Goal: Transaction & Acquisition: Download file/media

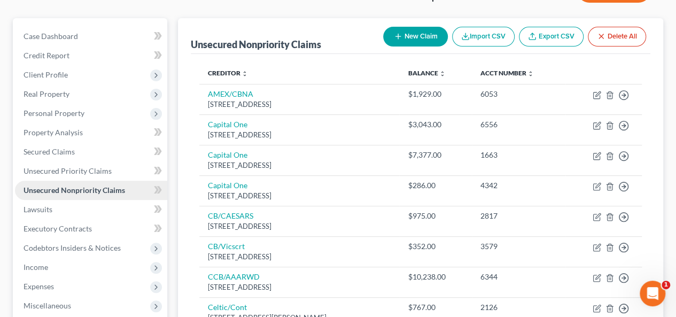
scroll to position [107, 0]
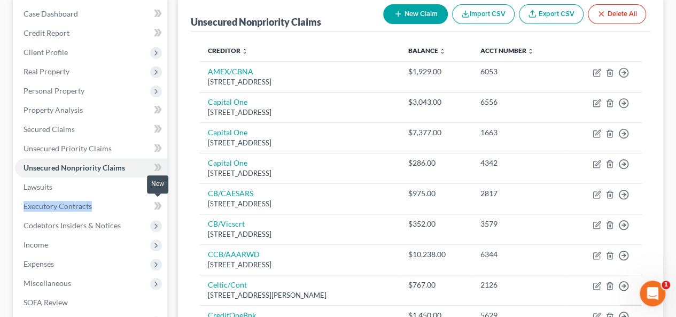
drag, startPoint x: 147, startPoint y: 210, endPoint x: 159, endPoint y: 200, distance: 15.9
click at [151, 209] on span at bounding box center [158, 207] width 19 height 16
click at [151, 212] on span at bounding box center [158, 207] width 19 height 16
click at [158, 198] on li "Executory Contracts" at bounding box center [91, 206] width 152 height 19
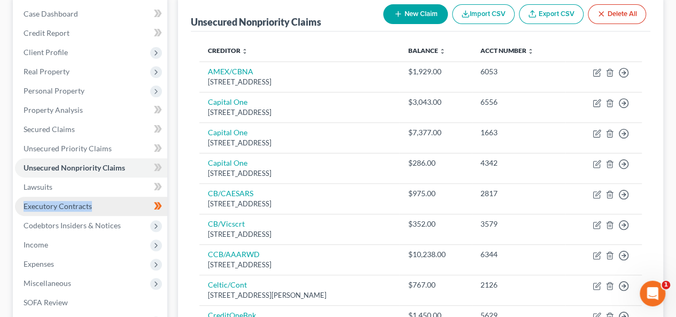
click at [61, 201] on span "Executory Contracts" at bounding box center [58, 205] width 68 height 9
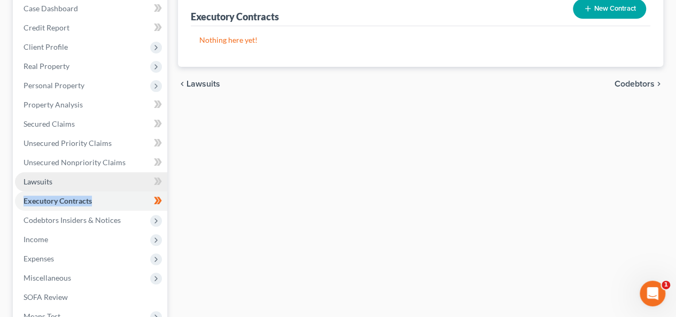
scroll to position [160, 0]
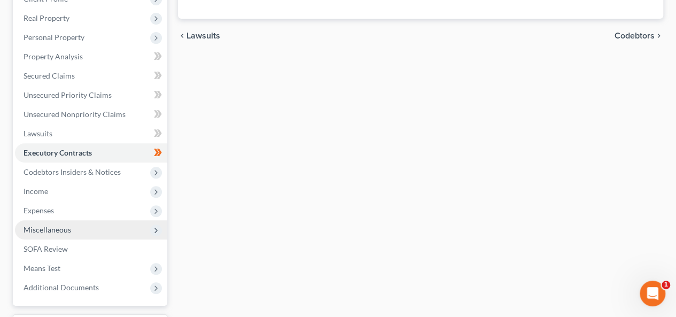
click at [104, 230] on span "Miscellaneous" at bounding box center [91, 229] width 152 height 19
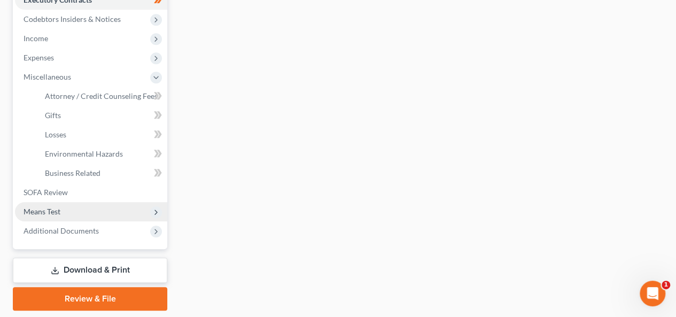
scroll to position [321, 0]
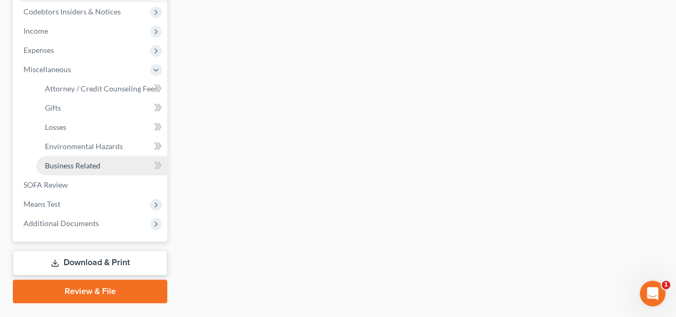
click at [105, 169] on link "Business Related" at bounding box center [101, 165] width 131 height 19
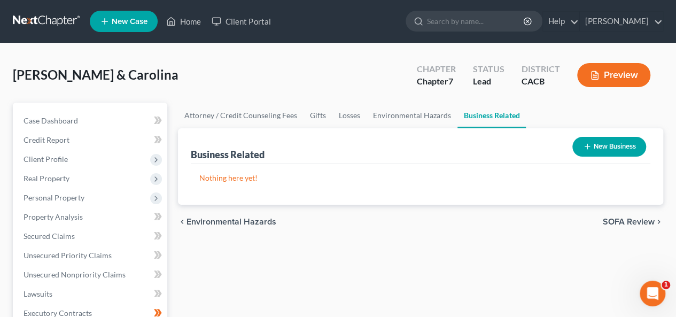
click at [609, 142] on button "New Business" at bounding box center [609, 147] width 74 height 20
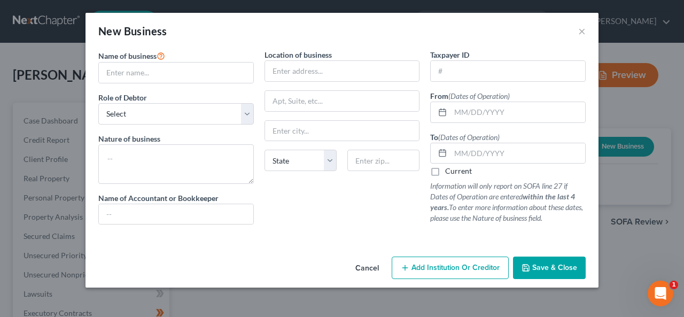
click at [373, 266] on button "Cancel" at bounding box center [367, 267] width 41 height 21
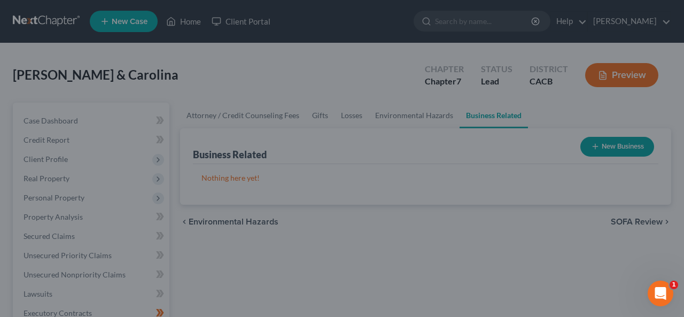
click at [371, 269] on div "Cancel Add Institution Or Creditor Save & Close" at bounding box center [342, 254] width 446 height 30
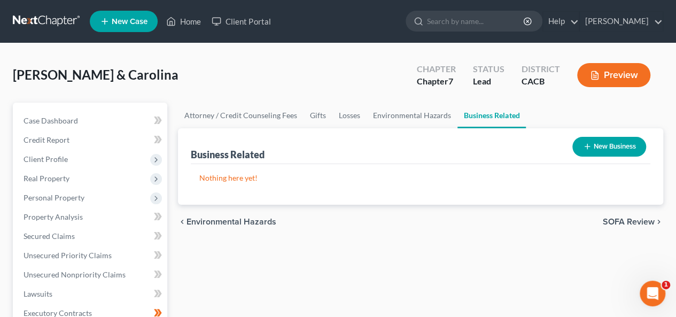
click at [619, 217] on span "SOFA Review" at bounding box center [629, 221] width 52 height 9
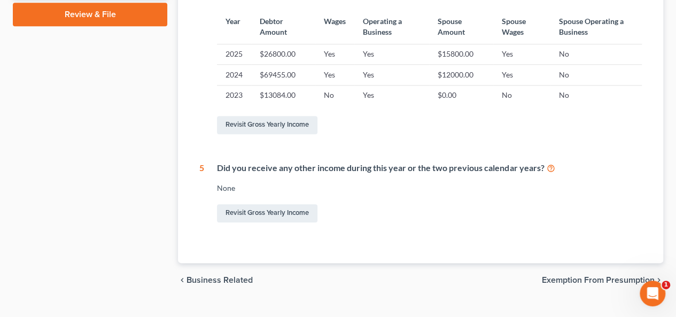
scroll to position [520, 0]
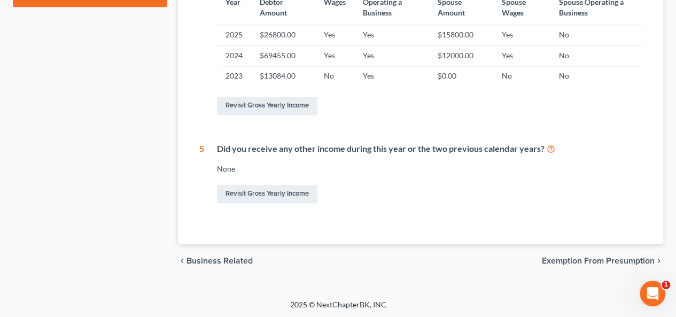
drag, startPoint x: 573, startPoint y: 263, endPoint x: 575, endPoint y: 257, distance: 6.5
click at [574, 260] on span "Exemption from Presumption" at bounding box center [598, 260] width 113 height 9
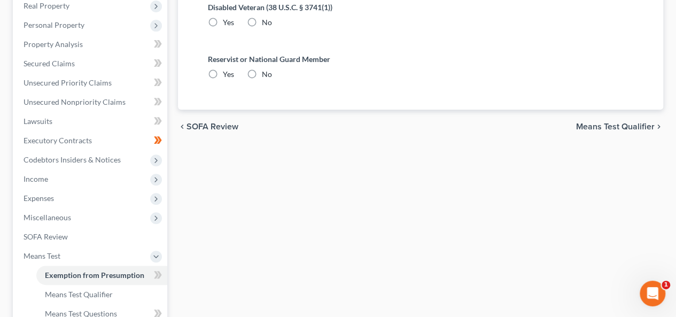
radio input "true"
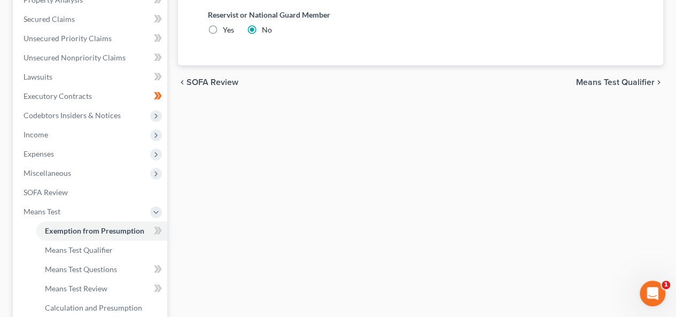
scroll to position [160, 0]
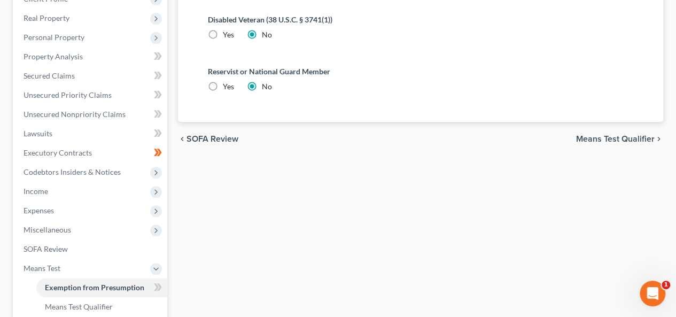
click at [607, 139] on span "Means Test Qualifier" at bounding box center [615, 139] width 79 height 9
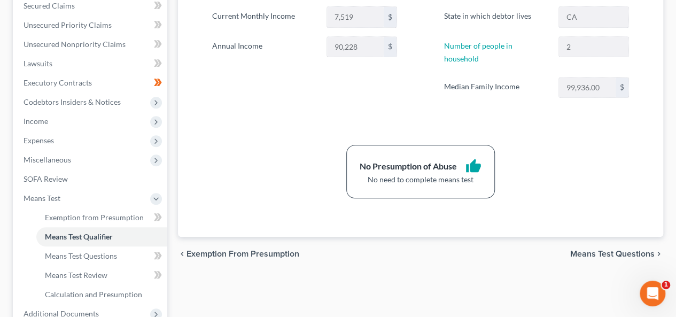
scroll to position [214, 0]
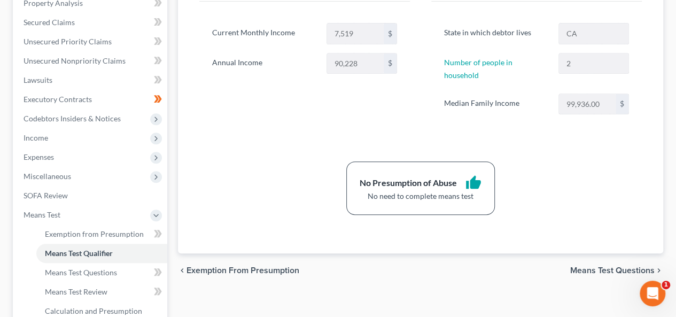
click at [603, 266] on span "Means Test Questions" at bounding box center [612, 270] width 84 height 9
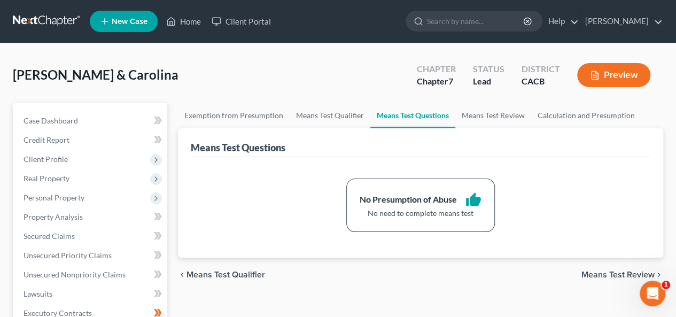
click at [603, 273] on span "Means Test Review" at bounding box center [617, 274] width 73 height 9
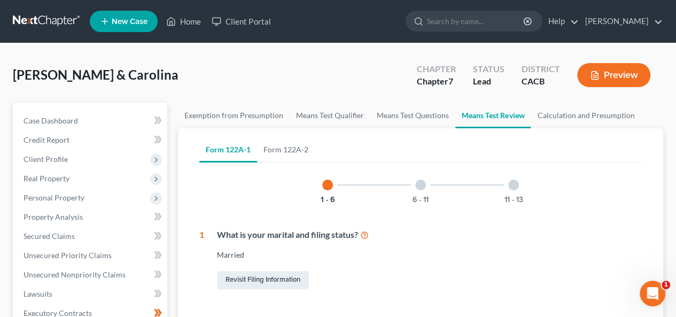
click at [422, 190] on div "6 - 11" at bounding box center [420, 185] width 36 height 36
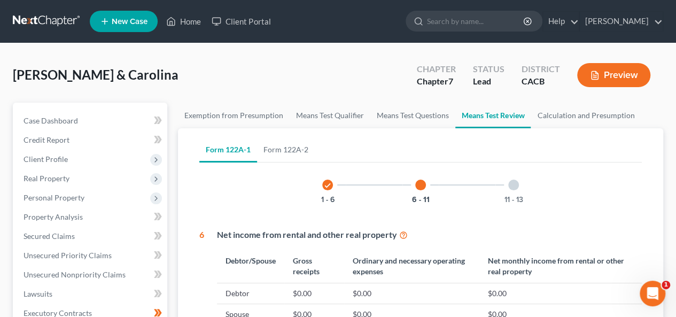
click at [513, 186] on div at bounding box center [513, 185] width 11 height 11
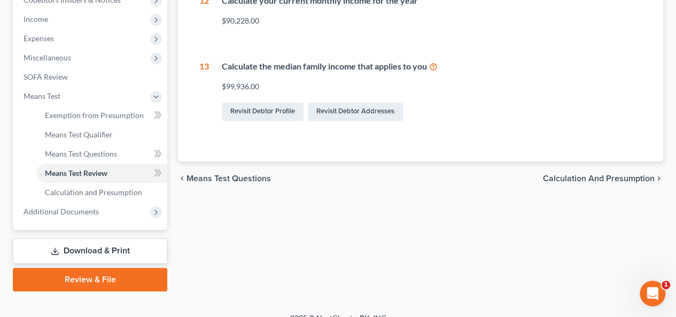
scroll to position [346, 0]
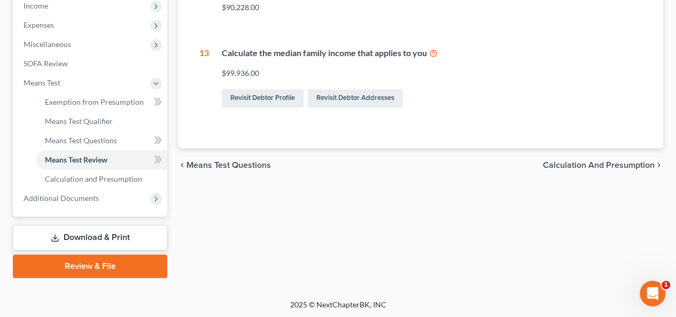
click at [587, 166] on span "Calculation and Presumption" at bounding box center [599, 165] width 112 height 9
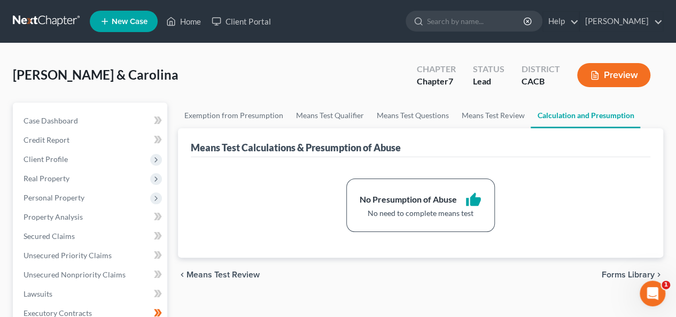
click at [622, 271] on span "Forms Library" at bounding box center [628, 274] width 53 height 9
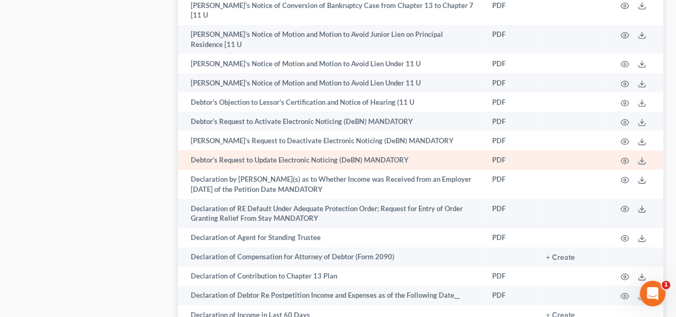
scroll to position [1977, 0]
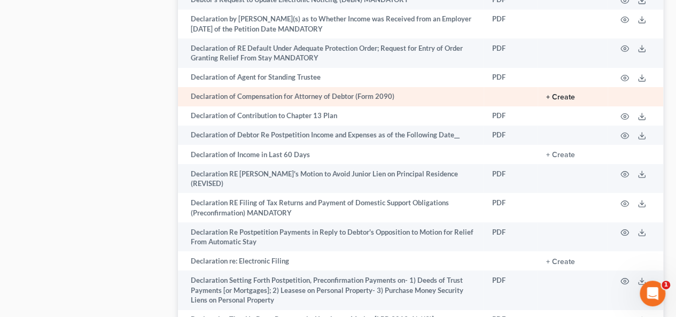
click at [568, 87] on td "+ Create" at bounding box center [572, 96] width 70 height 19
click at [562, 93] on button "+ Create" at bounding box center [560, 96] width 29 height 7
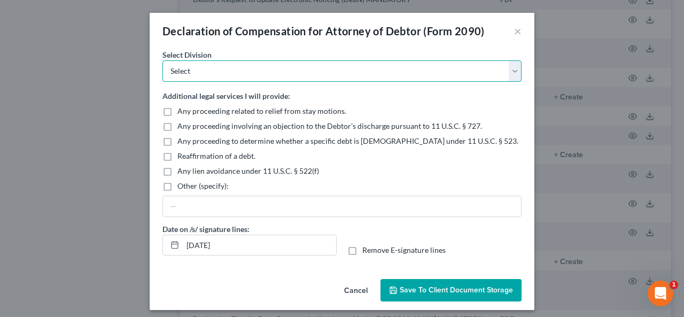
click at [516, 66] on select "Select [GEOGRAPHIC_DATA] [GEOGRAPHIC_DATA] [GEOGRAPHIC_DATA][PERSON_NAME] [GEOG…" at bounding box center [341, 70] width 359 height 21
select select "1"
click at [162, 60] on select "Select [GEOGRAPHIC_DATA] [GEOGRAPHIC_DATA] [GEOGRAPHIC_DATA][PERSON_NAME] [GEOG…" at bounding box center [341, 70] width 359 height 21
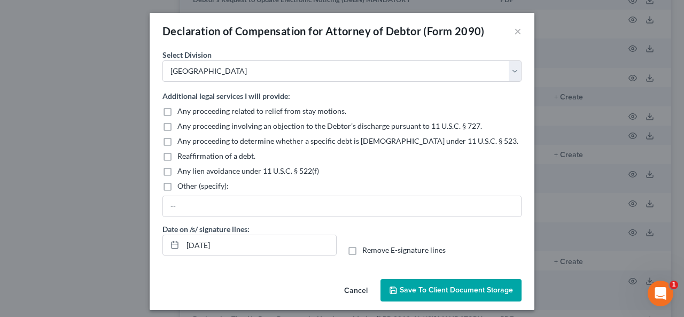
click at [362, 251] on label "Remove E-signature lines" at bounding box center [403, 250] width 83 height 11
click at [366, 251] on input "Remove E-signature lines" at bounding box center [369, 248] width 7 height 7
checkbox input "true"
click at [198, 245] on input "[DATE]" at bounding box center [259, 245] width 153 height 20
type input "[DATE]"
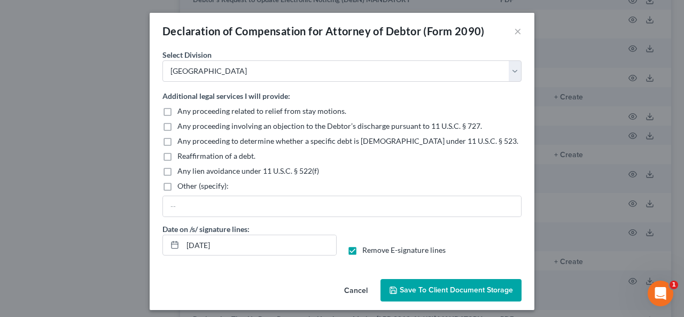
click at [437, 290] on span "Save to Client Document Storage" at bounding box center [456, 289] width 113 height 9
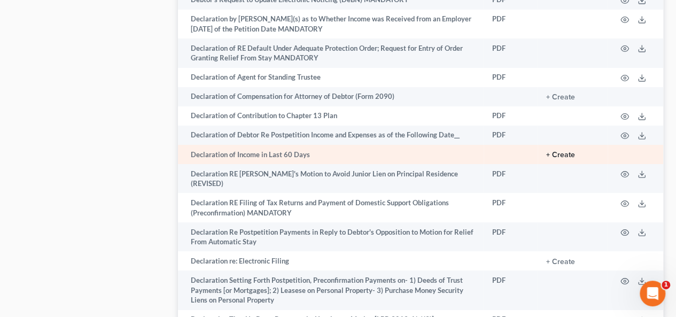
click at [565, 151] on button "+ Create" at bounding box center [560, 154] width 29 height 7
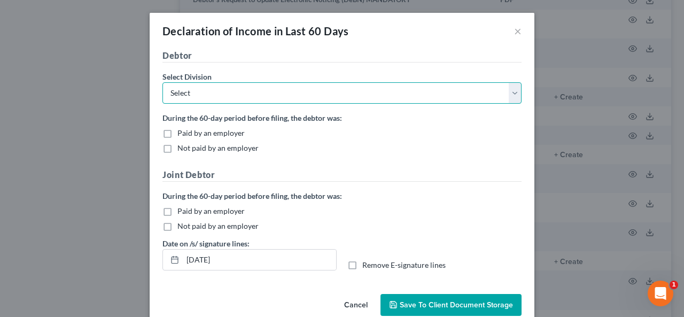
click at [510, 93] on select "Select [GEOGRAPHIC_DATA] [GEOGRAPHIC_DATA] [GEOGRAPHIC_DATA][PERSON_NAME] [GEOG…" at bounding box center [341, 92] width 359 height 21
select select "1"
click at [162, 82] on select "Select [GEOGRAPHIC_DATA] [GEOGRAPHIC_DATA] [GEOGRAPHIC_DATA][PERSON_NAME] [GEOG…" at bounding box center [341, 92] width 359 height 21
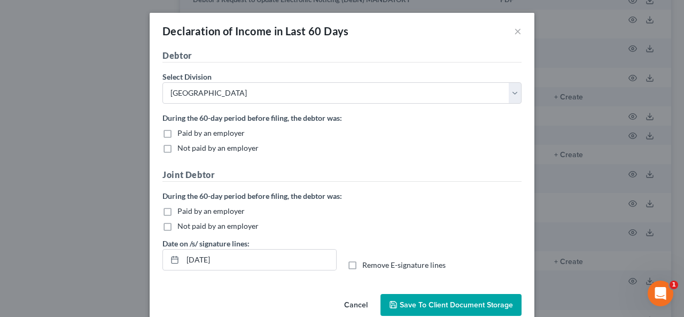
click at [177, 148] on label "Not paid by an employer" at bounding box center [217, 148] width 81 height 11
click at [182, 148] on input "Not paid by an employer" at bounding box center [185, 146] width 7 height 7
checkbox input "true"
click at [177, 211] on label "Paid by an employer" at bounding box center [210, 211] width 67 height 11
click at [182, 211] on input "Paid by an employer" at bounding box center [185, 209] width 7 height 7
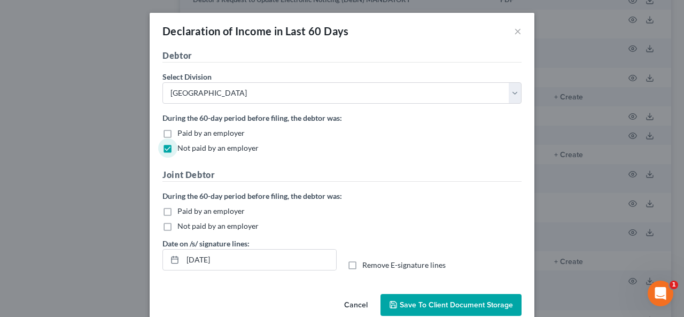
checkbox input "true"
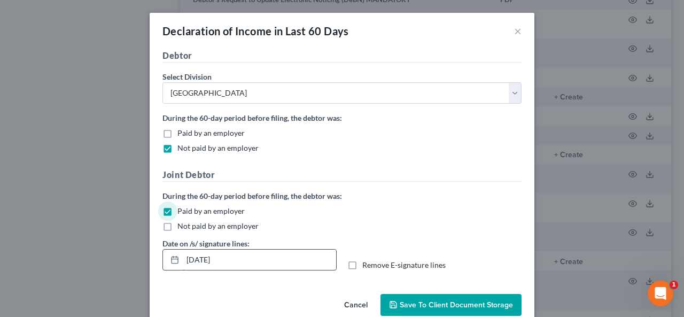
click at [198, 257] on input "[DATE]" at bounding box center [259, 259] width 153 height 20
type input "[DATE]"
click at [362, 264] on label "Remove E-signature lines" at bounding box center [403, 265] width 83 height 11
click at [366, 264] on input "Remove E-signature lines" at bounding box center [369, 263] width 7 height 7
checkbox input "true"
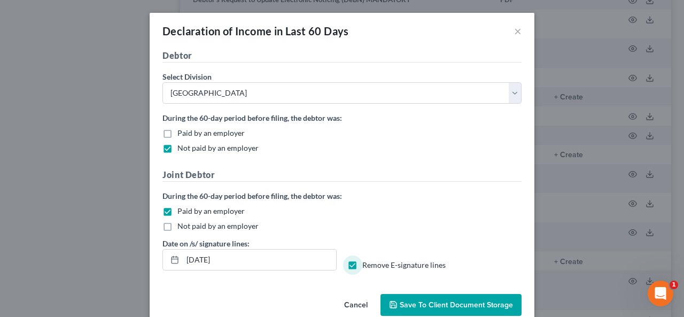
click at [443, 301] on span "Save to Client Document Storage" at bounding box center [456, 304] width 113 height 9
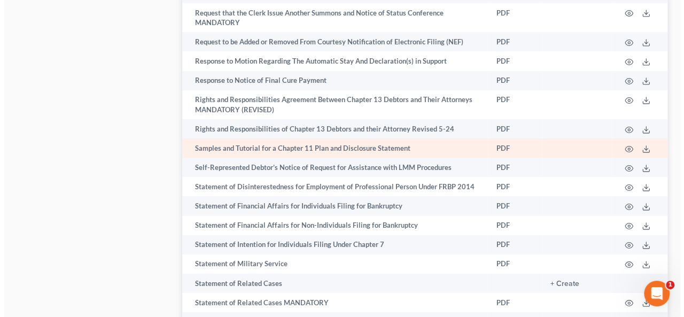
scroll to position [6037, 0]
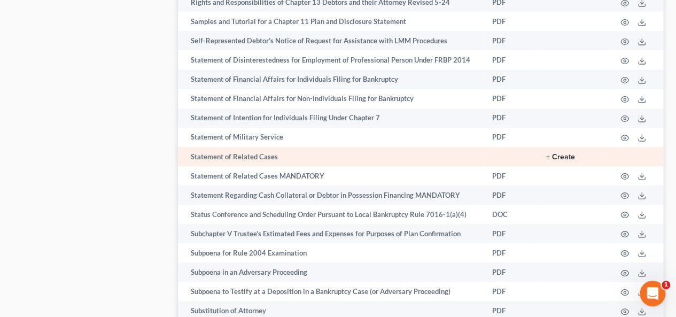
click at [557, 153] on button "+ Create" at bounding box center [560, 156] width 29 height 7
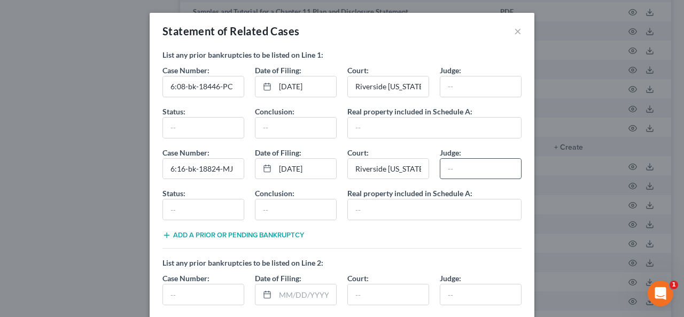
click at [440, 165] on input "text" at bounding box center [480, 169] width 81 height 20
type input "Meredith A Jury"
type input "Discharged 1/17/17"
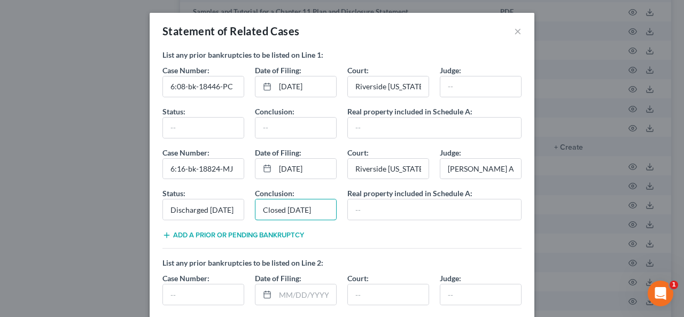
type input "Closed 1/18/17"
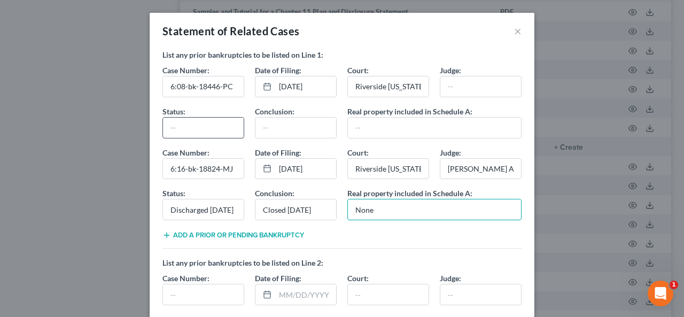
type input "None"
click at [163, 129] on input "text" at bounding box center [203, 128] width 81 height 20
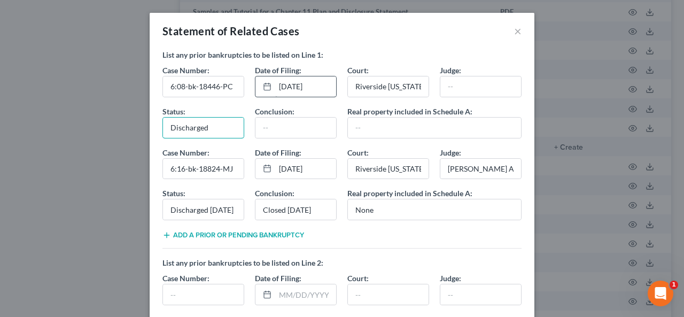
type input "Discharged"
drag, startPoint x: 272, startPoint y: 85, endPoint x: 355, endPoint y: 88, distance: 83.4
click at [355, 88] on div "Case Number: 6:08-bk-18446-PC Date of Filing: 10/23/2008 Court: Riverside Calif…" at bounding box center [342, 85] width 370 height 41
type input "07/10/2008"
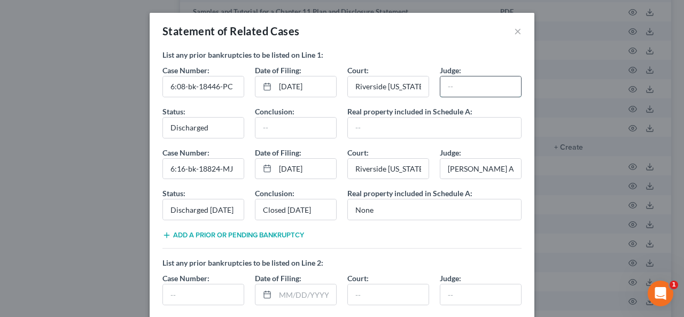
click at [440, 84] on input "text" at bounding box center [480, 86] width 81 height 20
type input "Peter Carroll"
click at [206, 129] on input "Discharged" at bounding box center [203, 128] width 81 height 20
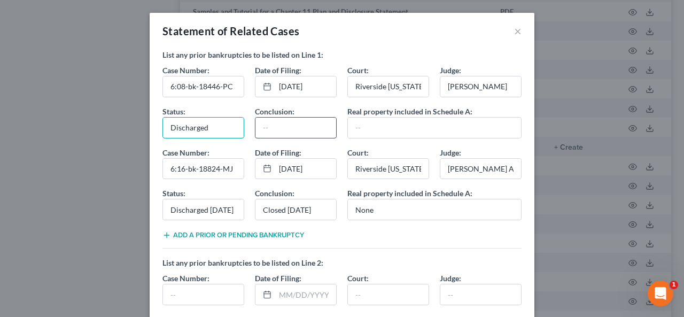
drag, startPoint x: 206, startPoint y: 129, endPoint x: 311, endPoint y: 127, distance: 104.7
click at [203, 128] on input "Discharged" at bounding box center [203, 128] width 81 height 20
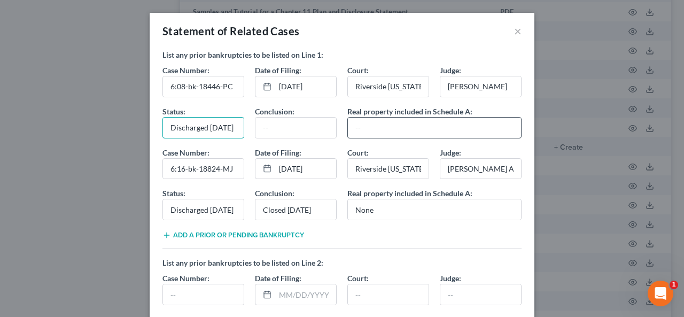
scroll to position [0, 13]
type input "Discharged 10/23/2008"
click at [259, 123] on input "text" at bounding box center [295, 128] width 81 height 20
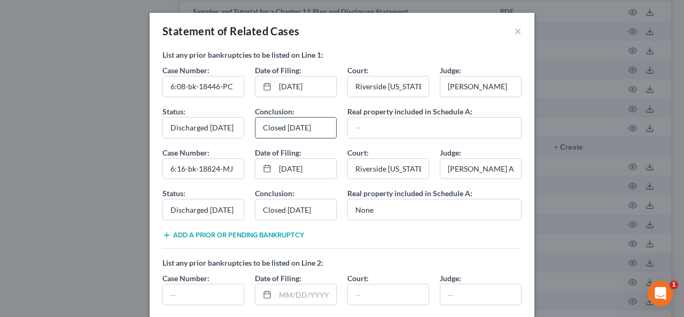
type input "Closed 3/3/09"
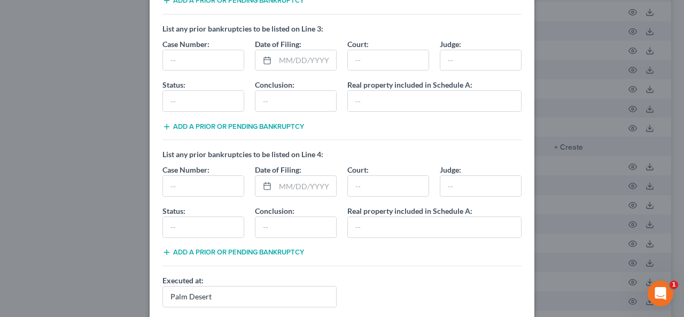
scroll to position [453, 0]
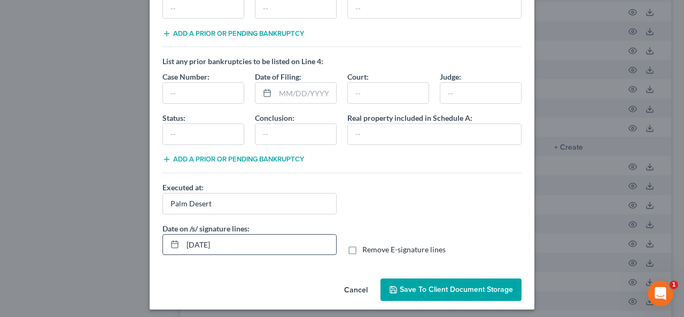
type input "None"
click at [197, 237] on input "[DATE]" at bounding box center [259, 245] width 153 height 20
type input "[DATE]"
click at [362, 246] on label "Remove E-signature lines" at bounding box center [403, 249] width 83 height 11
click at [366, 246] on input "Remove E-signature lines" at bounding box center [369, 247] width 7 height 7
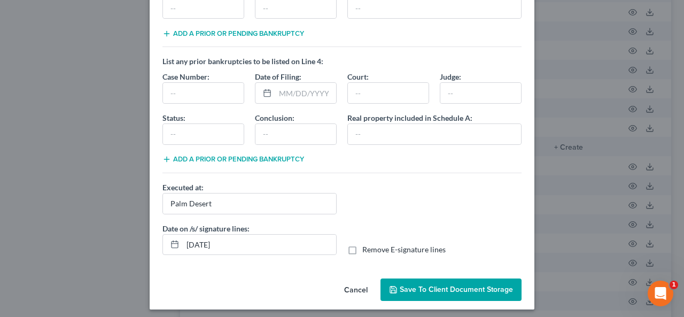
checkbox input "true"
click at [445, 285] on span "Save to Client Document Storage" at bounding box center [456, 289] width 113 height 9
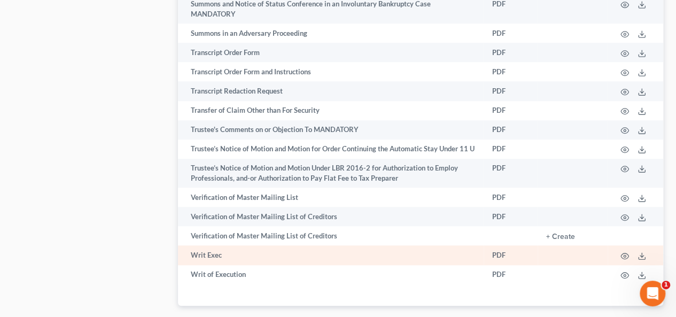
scroll to position [6391, 0]
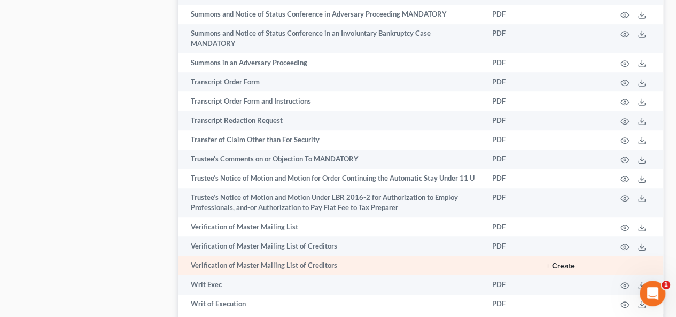
click at [563, 262] on button "+ Create" at bounding box center [560, 265] width 29 height 7
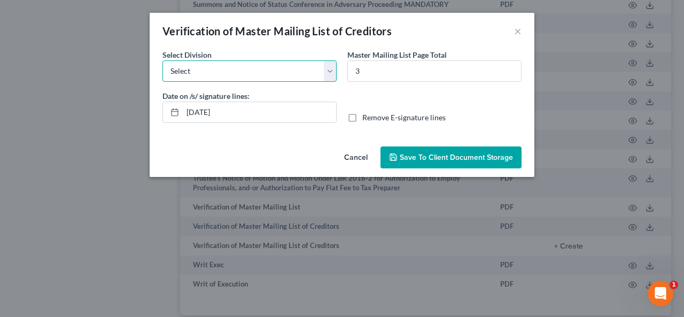
click at [329, 69] on select "Select [GEOGRAPHIC_DATA] [GEOGRAPHIC_DATA] [GEOGRAPHIC_DATA][PERSON_NAME] [GEOG…" at bounding box center [249, 70] width 174 height 21
select select "1"
click at [162, 60] on select "Select [GEOGRAPHIC_DATA] [GEOGRAPHIC_DATA] [GEOGRAPHIC_DATA][PERSON_NAME] [GEOG…" at bounding box center [249, 70] width 174 height 21
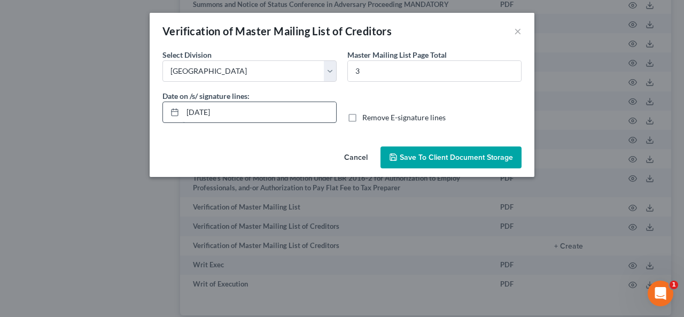
click at [172, 112] on div at bounding box center [173, 112] width 20 height 20
click at [203, 108] on input "[DATE]" at bounding box center [259, 112] width 153 height 20
type input "[DATE]"
click at [362, 114] on label "Remove E-signature lines" at bounding box center [403, 117] width 83 height 11
click at [366, 114] on input "Remove E-signature lines" at bounding box center [369, 115] width 7 height 7
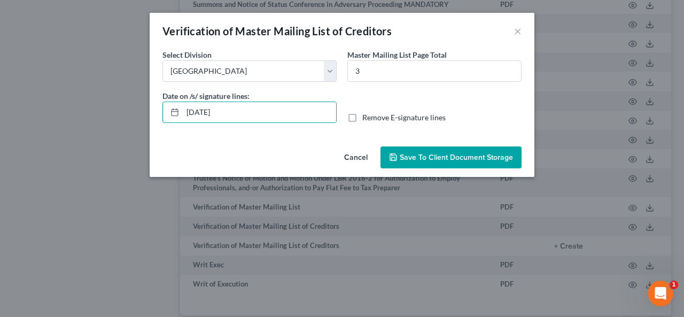
checkbox input "true"
click at [444, 158] on span "Save to Client Document Storage" at bounding box center [456, 157] width 113 height 9
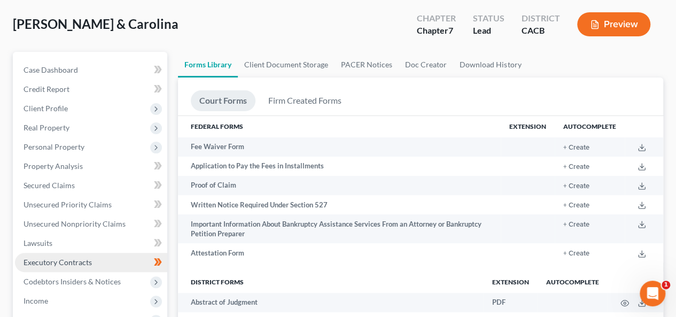
scroll to position [0, 0]
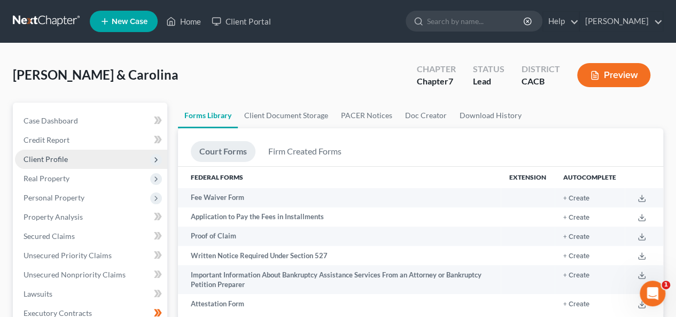
click at [66, 161] on span "Client Profile" at bounding box center [46, 158] width 44 height 9
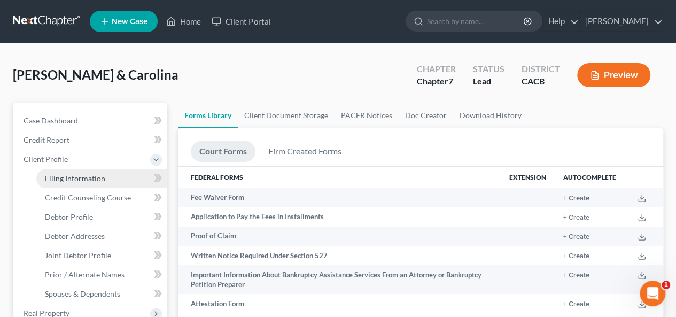
click at [69, 178] on span "Filing Information" at bounding box center [75, 178] width 60 height 9
select select "1"
select select "0"
select select "4"
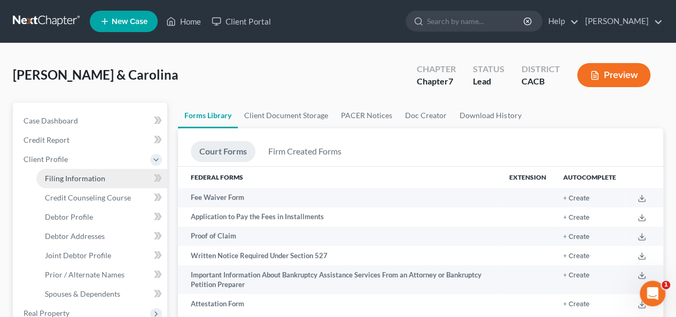
select select "0"
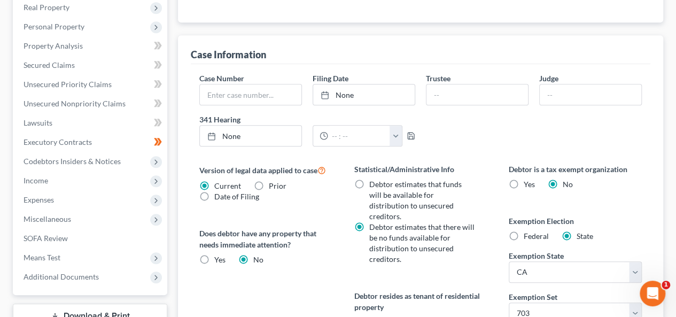
scroll to position [466, 0]
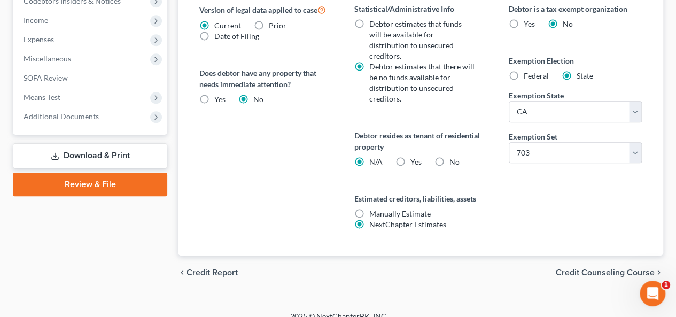
click at [577, 268] on span "Credit Counseling Course" at bounding box center [605, 272] width 99 height 9
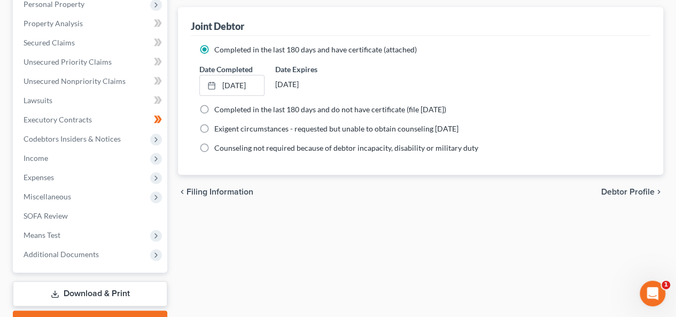
scroll to position [384, 0]
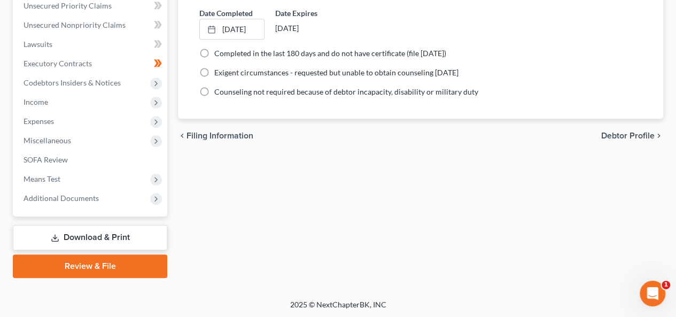
click at [614, 134] on span "Debtor Profile" at bounding box center [627, 135] width 53 height 9
select select "1"
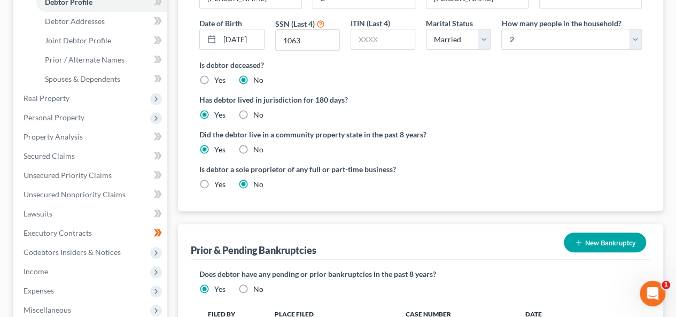
scroll to position [384, 0]
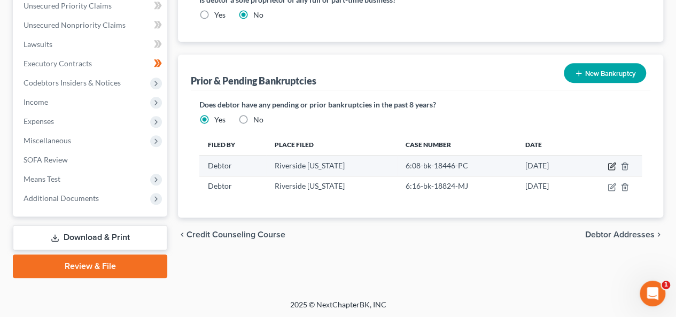
click at [609, 164] on icon "button" at bounding box center [611, 166] width 9 height 9
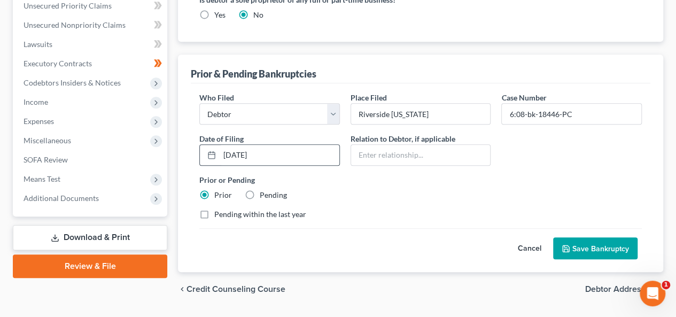
click at [206, 152] on div at bounding box center [210, 155] width 20 height 20
click at [211, 152] on icon at bounding box center [211, 155] width 9 height 9
click at [215, 155] on rect at bounding box center [211, 155] width 6 height 6
drag, startPoint x: 212, startPoint y: 153, endPoint x: 236, endPoint y: 152, distance: 24.1
click at [209, 154] on icon at bounding box center [211, 155] width 9 height 9
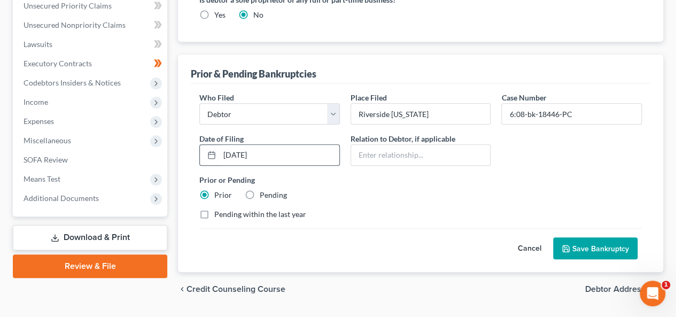
click at [212, 151] on icon at bounding box center [211, 155] width 9 height 9
drag, startPoint x: 216, startPoint y: 153, endPoint x: 232, endPoint y: 144, distance: 18.7
click at [232, 145] on input "10/23/2008" at bounding box center [280, 155] width 120 height 20
drag, startPoint x: 220, startPoint y: 147, endPoint x: 305, endPoint y: 157, distance: 85.5
click at [308, 155] on input "10/23/2008" at bounding box center [280, 155] width 120 height 20
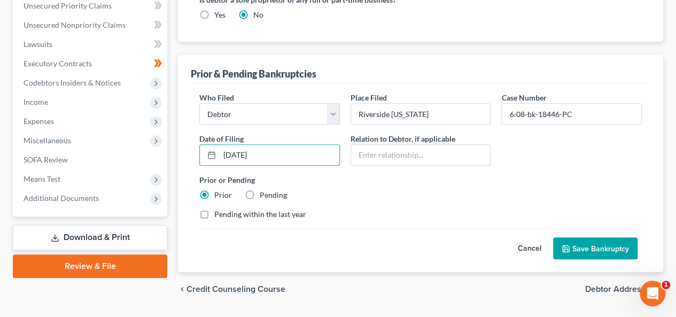
type input "07/10/2008"
click at [590, 243] on button "Save Bankruptcy" at bounding box center [595, 248] width 84 height 22
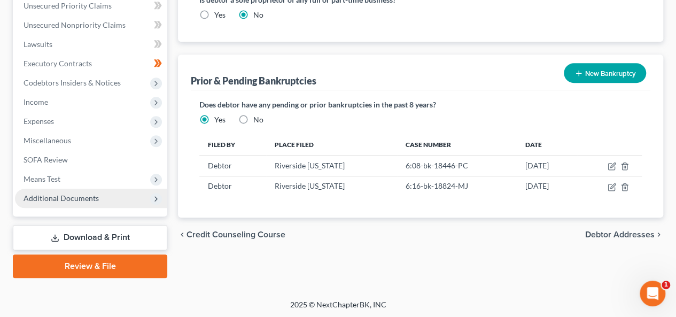
click at [93, 196] on span "Additional Documents" at bounding box center [61, 197] width 75 height 9
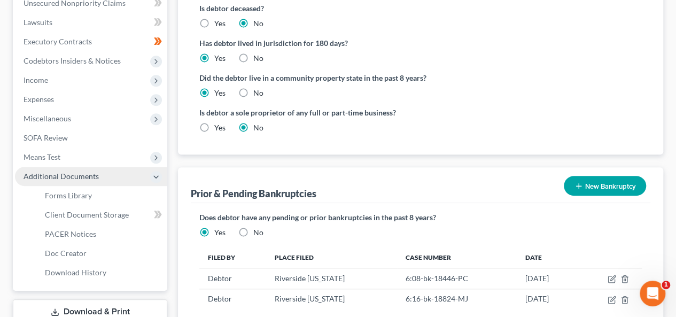
scroll to position [249, 0]
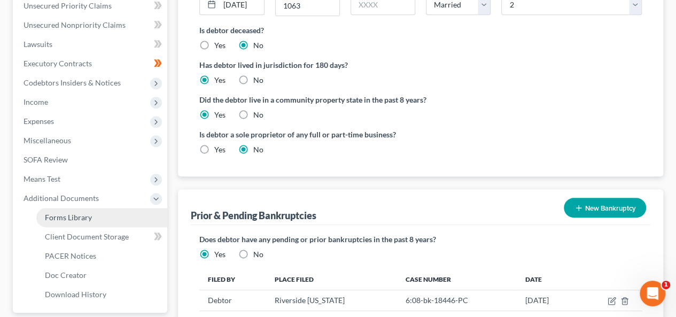
click at [64, 217] on span "Forms Library" at bounding box center [68, 217] width 47 height 9
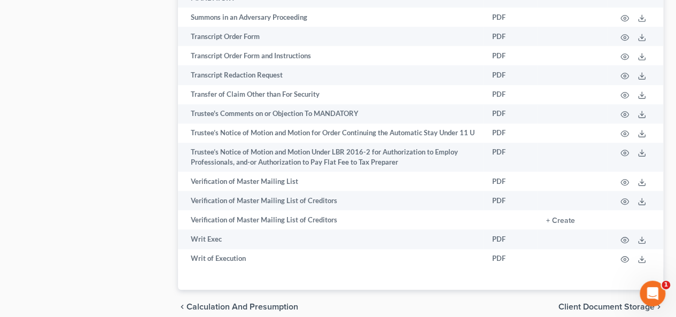
scroll to position [6444, 0]
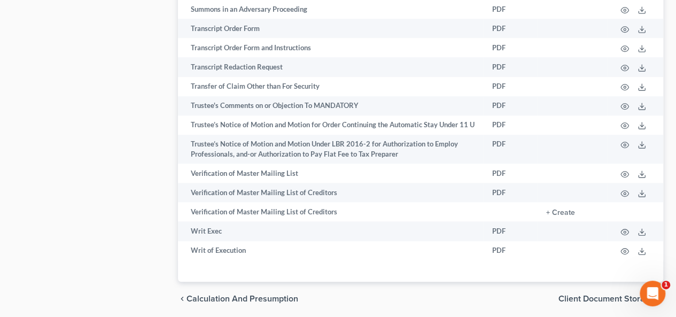
click at [579, 294] on span "Client Document Storage" at bounding box center [606, 298] width 96 height 9
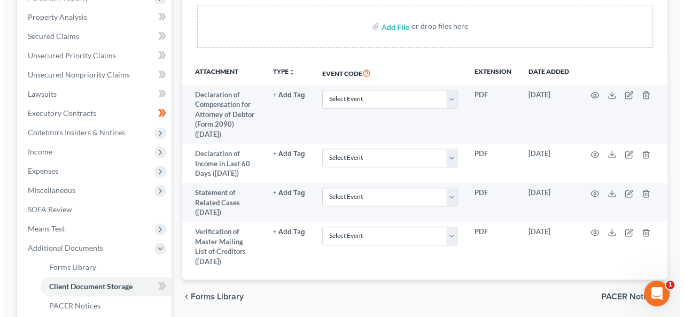
scroll to position [214, 0]
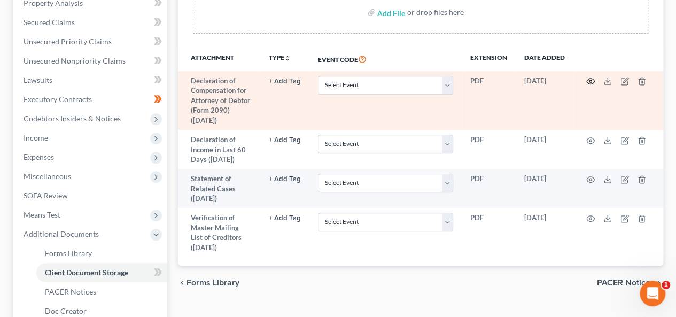
click at [590, 80] on icon "button" at bounding box center [590, 81] width 9 height 9
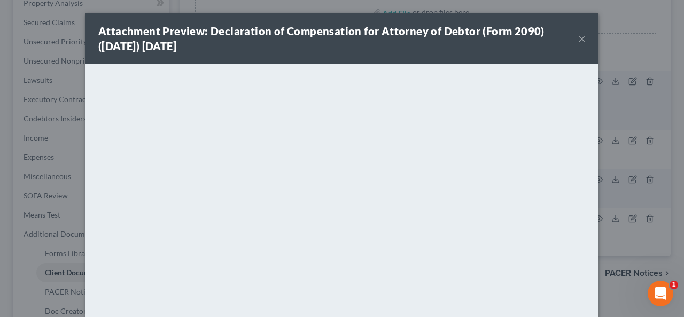
click at [578, 37] on button "×" at bounding box center [581, 38] width 7 height 13
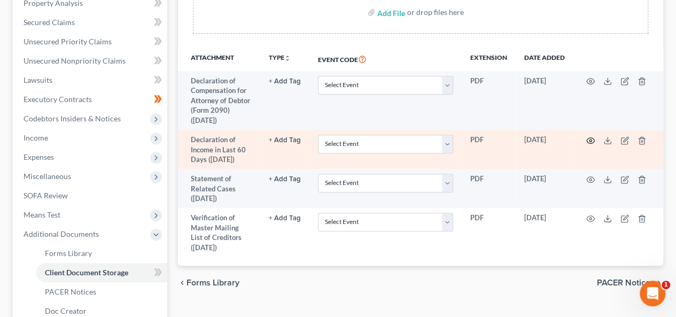
click at [587, 139] on icon "button" at bounding box center [590, 140] width 9 height 9
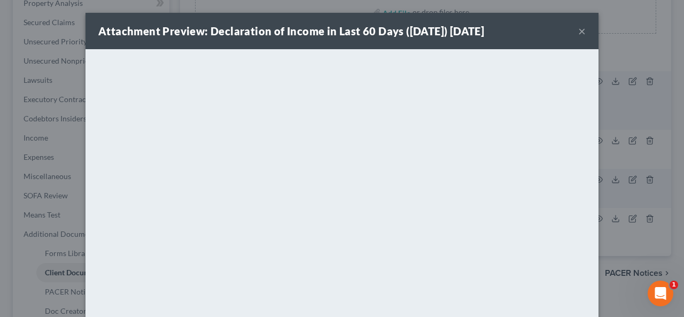
click at [578, 32] on div "Attachment Preview: Declaration of Income in Last 60 Days ([DATE]) [DATE] ×" at bounding box center [341, 31] width 513 height 36
click at [578, 32] on button "×" at bounding box center [581, 31] width 7 height 13
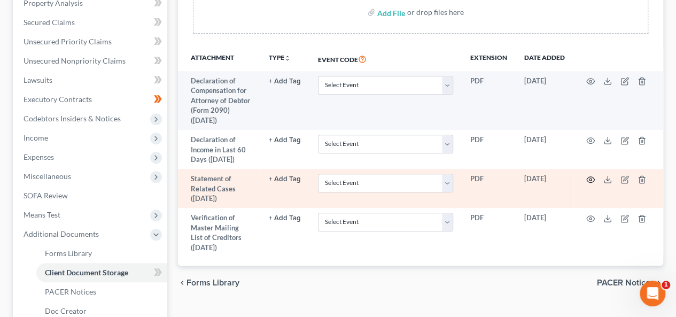
click at [590, 176] on icon "button" at bounding box center [591, 179] width 8 height 6
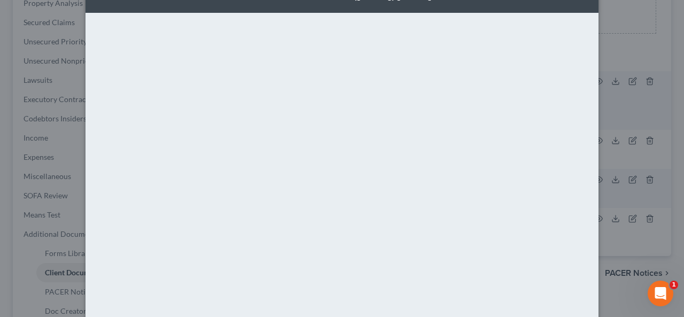
scroll to position [53, 0]
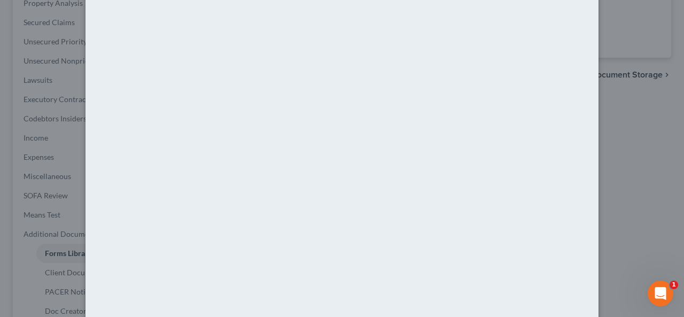
scroll to position [346, 0]
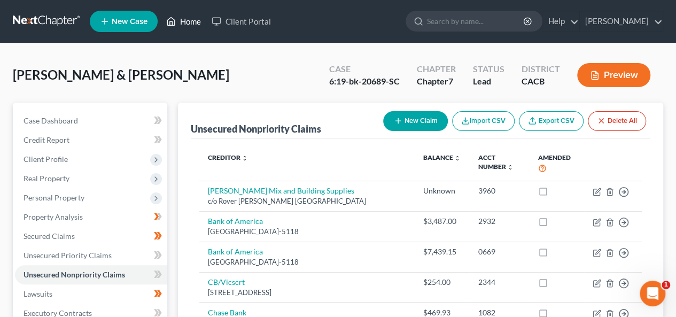
click at [194, 20] on link "Home" at bounding box center [183, 21] width 45 height 19
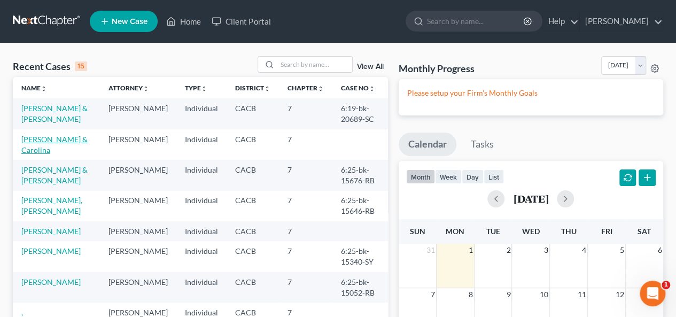
click at [54, 143] on link "[PERSON_NAME] & Carolina" at bounding box center [54, 145] width 66 height 20
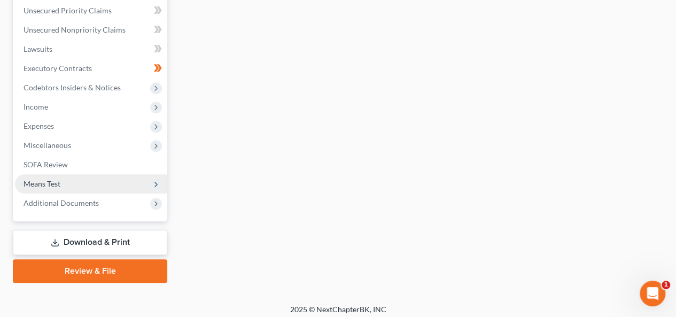
scroll to position [249, 0]
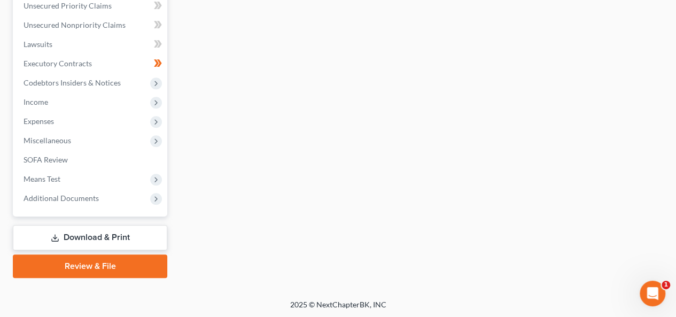
click at [105, 233] on link "Download & Print" at bounding box center [90, 237] width 154 height 25
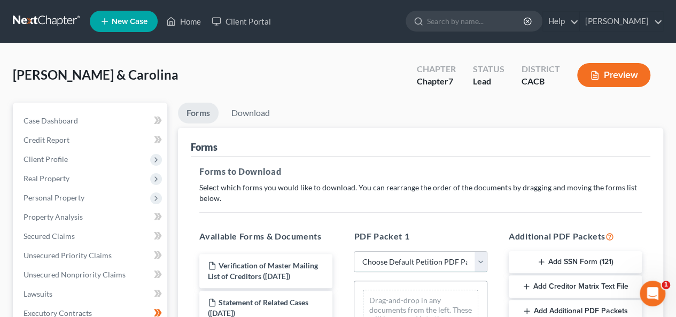
click at [480, 259] on select "Choose Default Petition PDF Packet Complete Bankruptcy Petition (all forms and …" at bounding box center [420, 261] width 133 height 21
select select "0"
click at [354, 251] on select "Choose Default Petition PDF Packet Complete Bankruptcy Petition (all forms and …" at bounding box center [420, 261] width 133 height 21
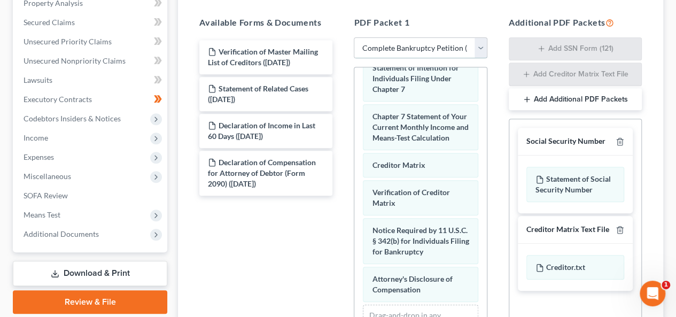
scroll to position [553, 0]
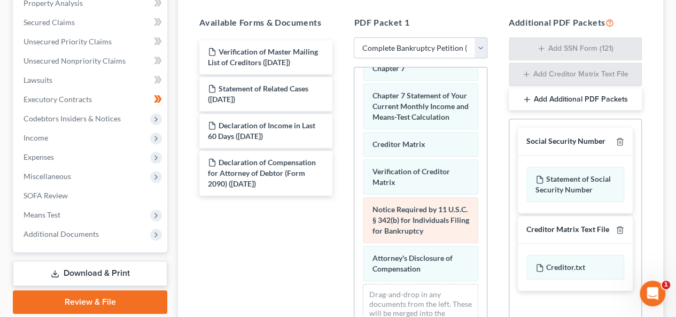
click at [427, 210] on span "Notice Required by 11 U.S.C. § 342(b) for Individuals Filing for Bankruptcy" at bounding box center [420, 220] width 97 height 30
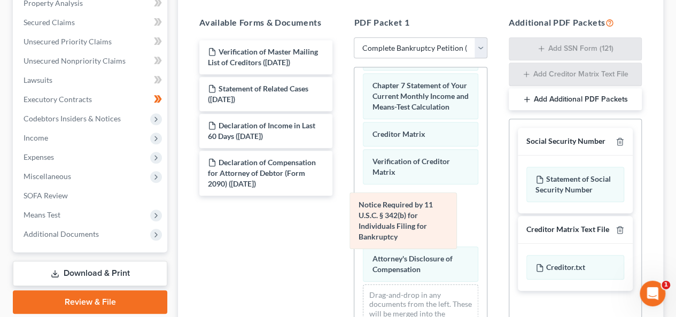
drag, startPoint x: 427, startPoint y: 210, endPoint x: 221, endPoint y: 196, distance: 206.7
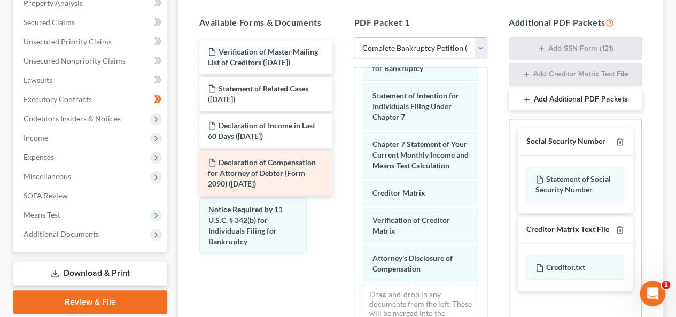
drag, startPoint x: 221, startPoint y: 196, endPoint x: 264, endPoint y: 180, distance: 46.1
click at [191, 198] on div "Available Forms & Documents Verification of Master Mailing List of Creditors ([…" at bounding box center [421, 188] width 464 height 363
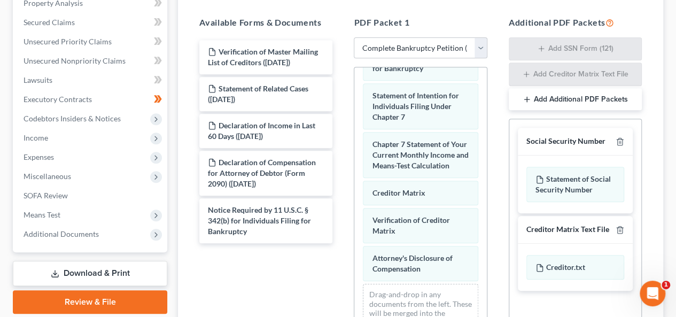
scroll to position [353, 0]
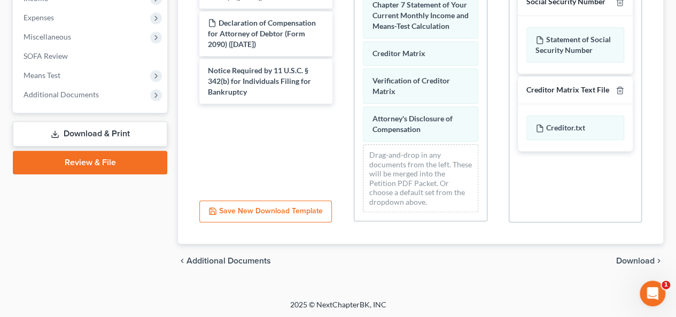
click at [645, 256] on span "Download" at bounding box center [635, 260] width 38 height 9
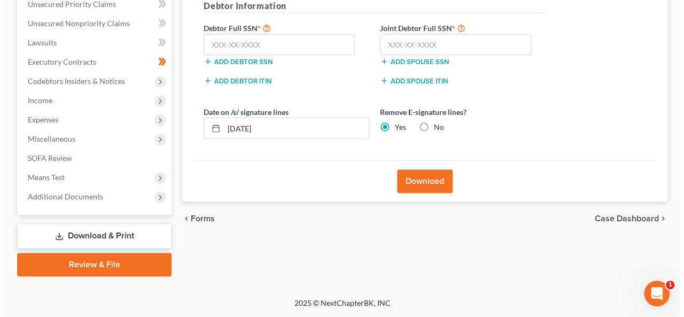
scroll to position [249, 0]
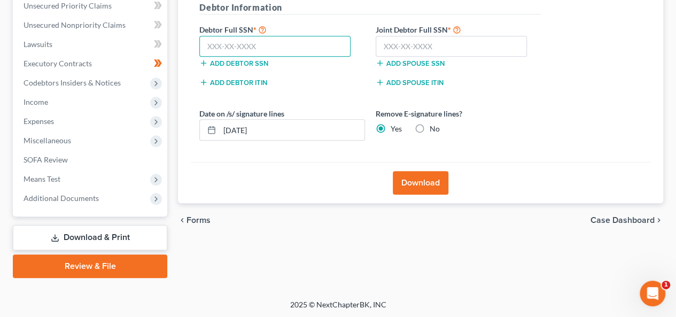
drag, startPoint x: 202, startPoint y: 42, endPoint x: 209, endPoint y: 40, distance: 7.4
click at [203, 43] on input "text" at bounding box center [274, 46] width 151 height 21
type input "557-91-1063"
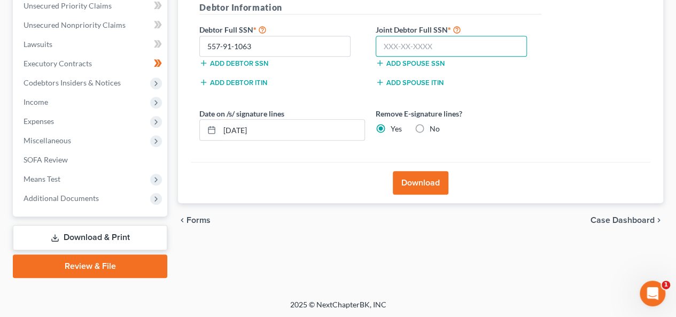
click at [381, 41] on input "text" at bounding box center [451, 46] width 151 height 21
type input "606-55-3622"
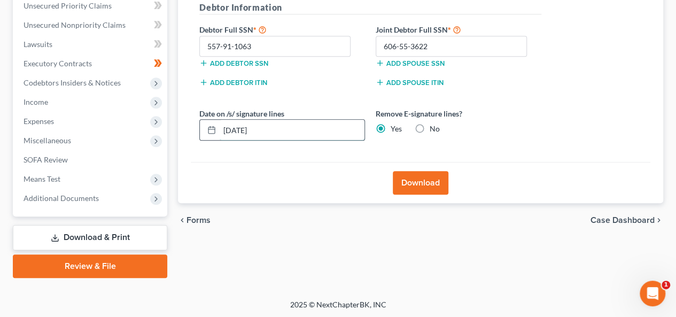
click at [238, 127] on input "[DATE]" at bounding box center [292, 130] width 145 height 20
type input "[DATE]"
click at [421, 180] on button "Download" at bounding box center [421, 183] width 56 height 24
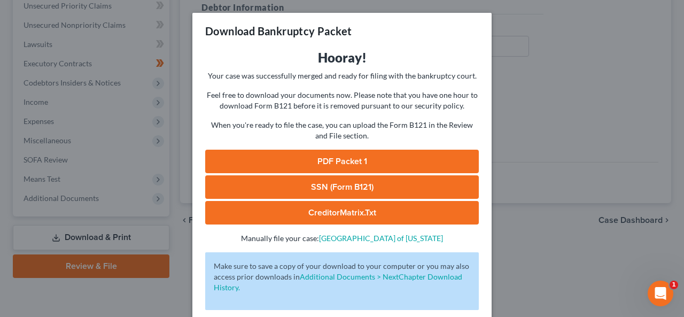
click at [324, 161] on link "PDF Packet 1" at bounding box center [342, 162] width 274 height 24
drag, startPoint x: 315, startPoint y: 193, endPoint x: 318, endPoint y: 186, distance: 7.6
click at [315, 193] on link "SSN (Form B121)" at bounding box center [342, 187] width 274 height 24
click at [335, 209] on link "CreditorMatrix.txt" at bounding box center [342, 213] width 274 height 24
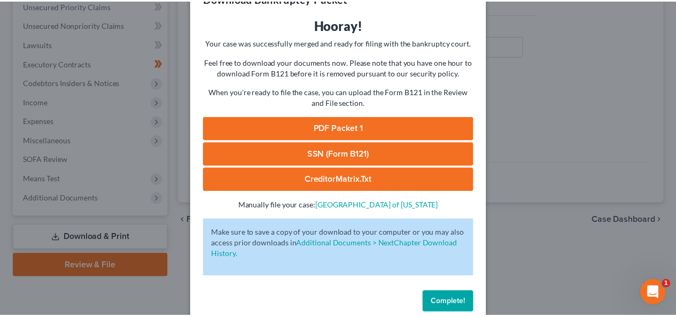
scroll to position [50, 0]
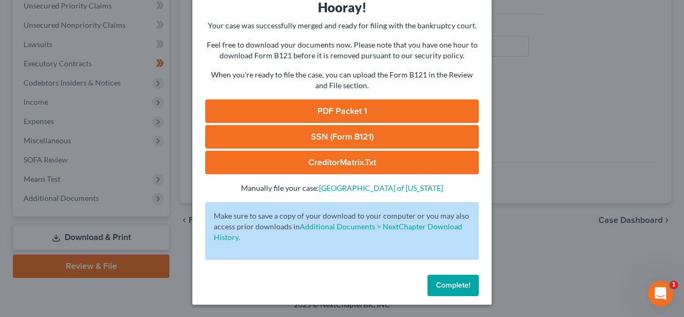
click at [456, 284] on span "Complete!" at bounding box center [453, 284] width 34 height 9
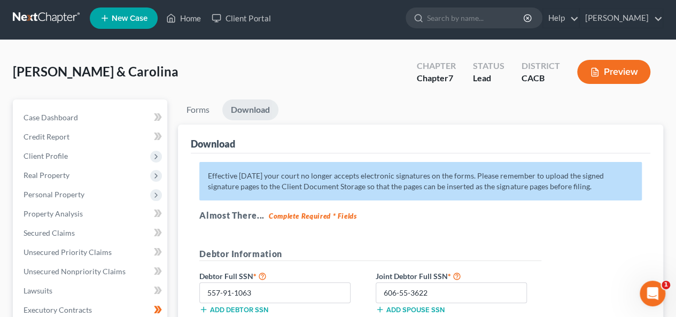
scroll to position [0, 0]
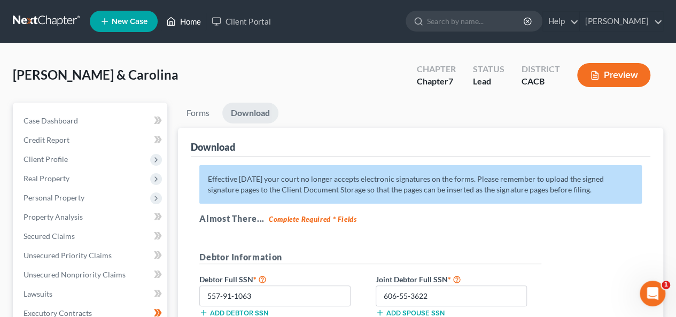
click at [195, 18] on link "Home" at bounding box center [183, 21] width 45 height 19
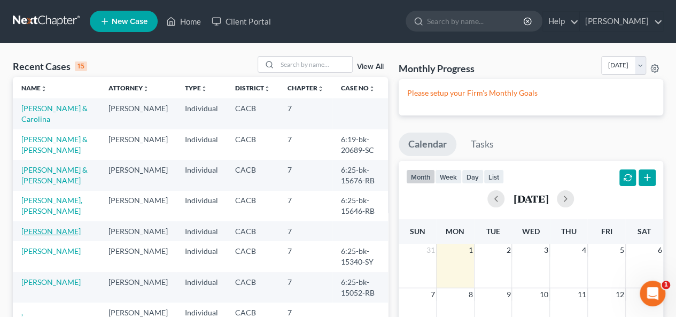
click at [54, 229] on link "[PERSON_NAME]" at bounding box center [50, 231] width 59 height 9
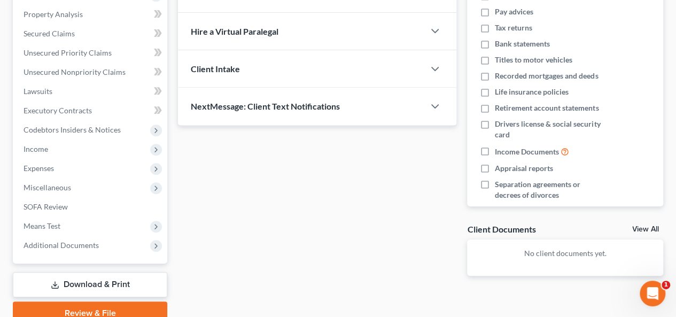
scroll to position [89, 0]
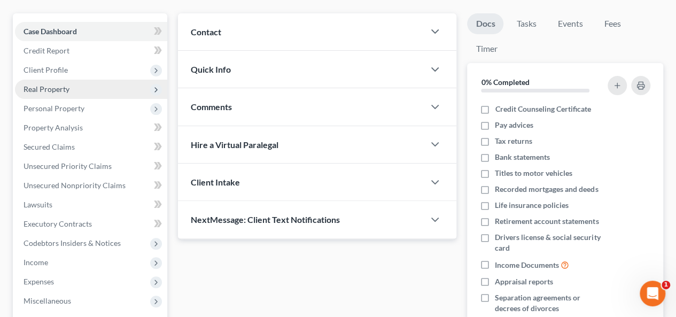
drag, startPoint x: 128, startPoint y: 86, endPoint x: 121, endPoint y: 90, distance: 8.6
click at [129, 86] on span "Real Property" at bounding box center [91, 89] width 152 height 19
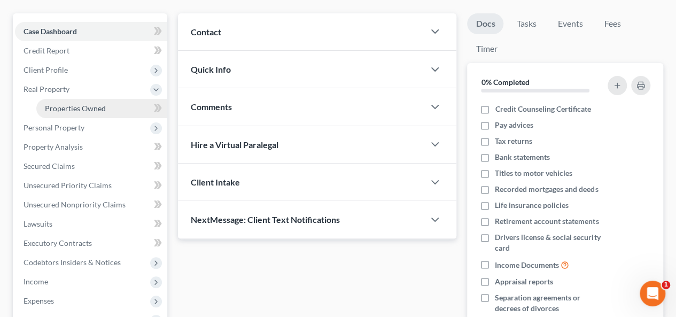
click at [98, 110] on span "Properties Owned" at bounding box center [75, 108] width 61 height 9
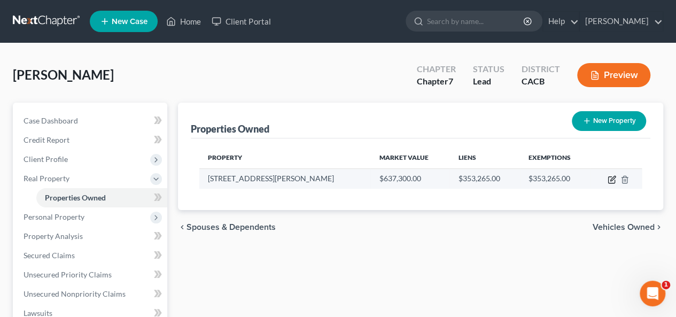
click at [613, 176] on icon "button" at bounding box center [611, 179] width 9 height 9
select select "4"
select select "0"
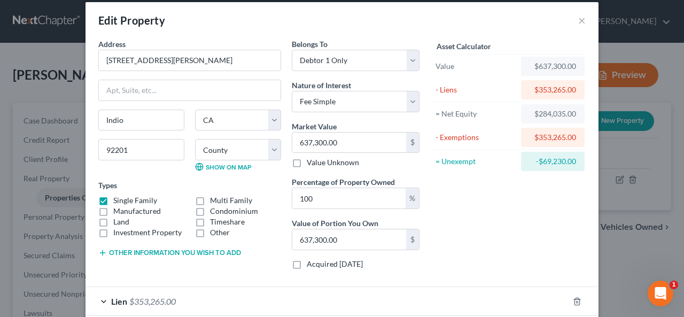
scroll to position [95, 0]
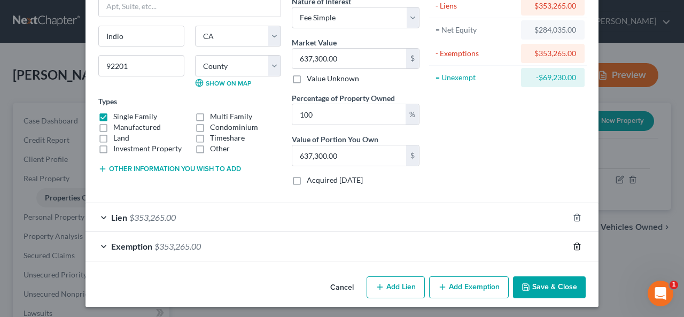
click at [574, 244] on polyline "button" at bounding box center [577, 244] width 6 height 0
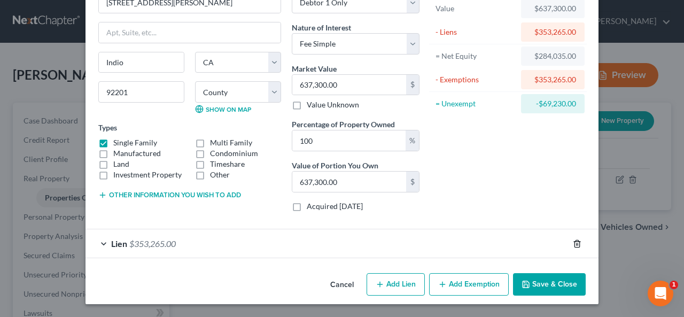
scroll to position [66, 0]
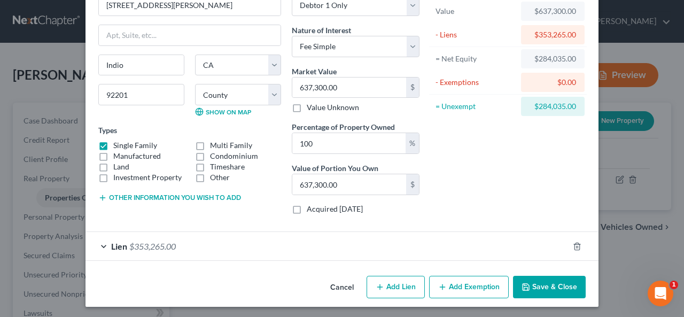
click at [459, 283] on button "Add Exemption" at bounding box center [469, 287] width 80 height 22
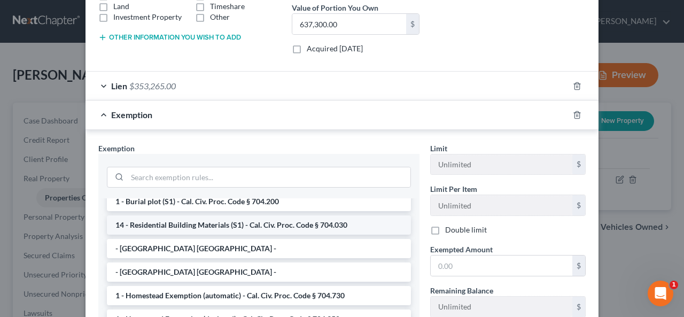
scroll to position [0, 0]
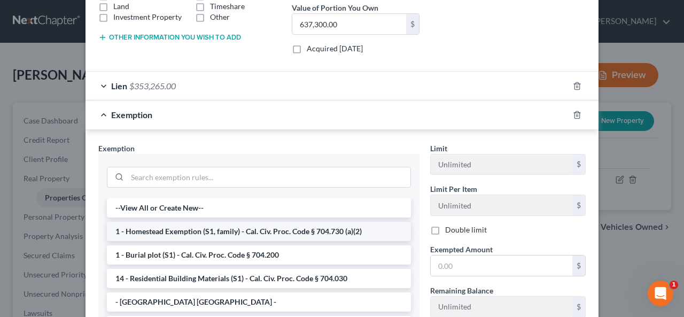
click at [293, 229] on li "1 - Homestead Exemption (S1, family) - Cal. Civ. Proc. Code § 704.730 (a)(2)" at bounding box center [259, 231] width 304 height 19
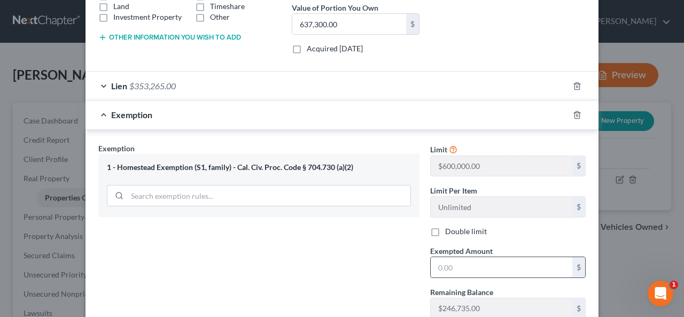
click at [435, 266] on input "text" at bounding box center [502, 267] width 142 height 20
type input "0"
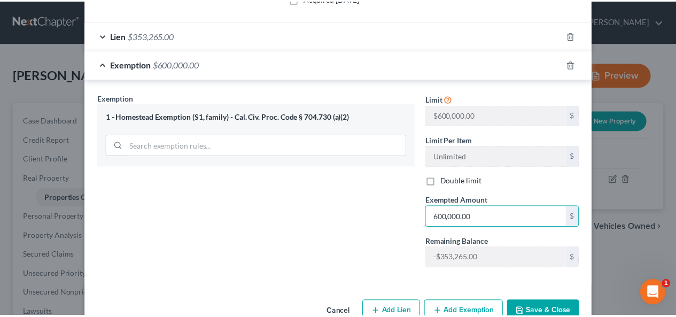
scroll to position [300, 0]
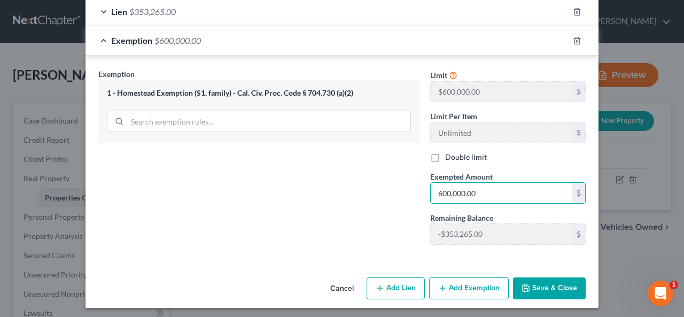
type input "600,000.00"
click at [539, 283] on button "Save & Close" at bounding box center [549, 288] width 73 height 22
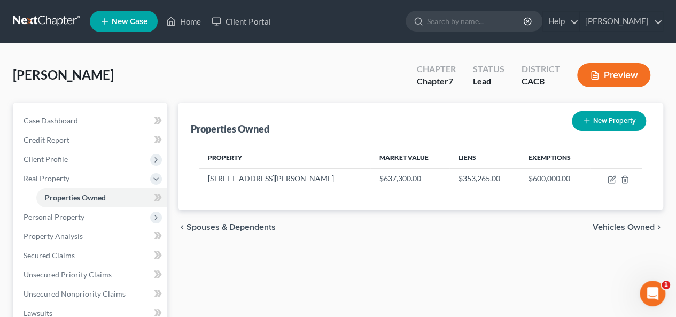
click at [614, 224] on span "Vehicles Owned" at bounding box center [623, 227] width 62 height 9
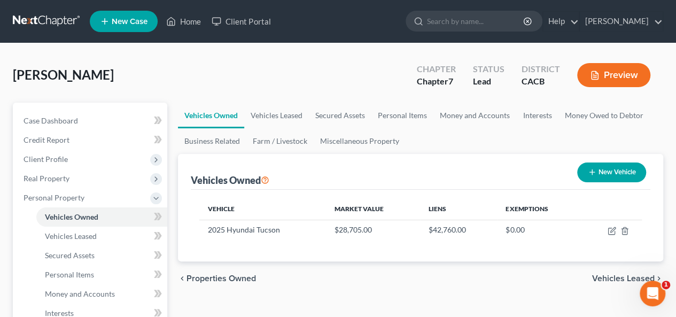
click at [601, 277] on span "Vehicles Leased" at bounding box center [623, 278] width 63 height 9
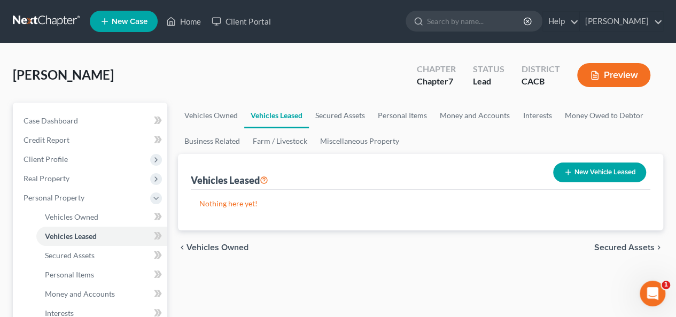
click at [616, 247] on span "Secured Assets" at bounding box center [624, 247] width 60 height 9
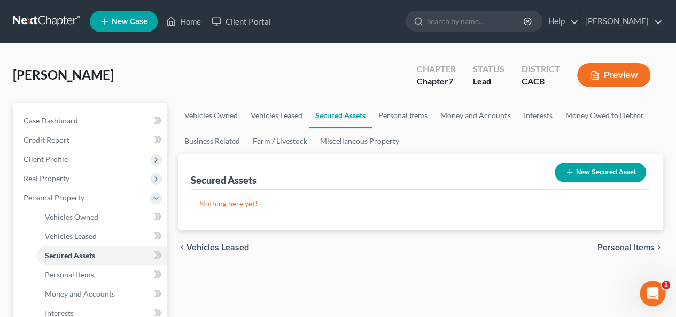
click at [617, 247] on span "Personal Items" at bounding box center [625, 247] width 57 height 9
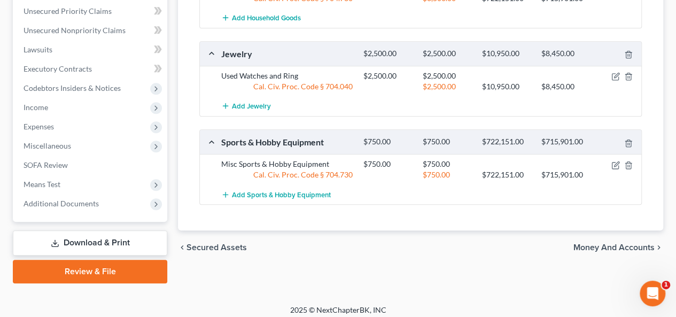
scroll to position [442, 0]
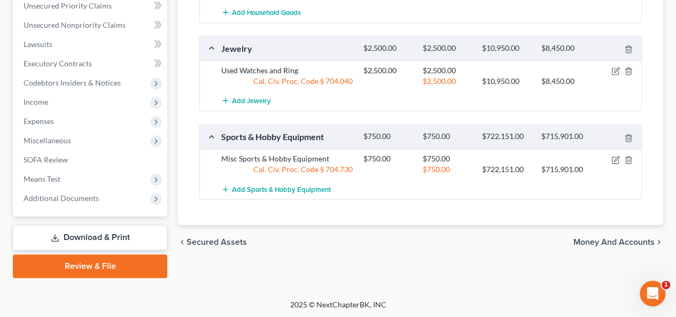
click at [597, 238] on span "Money and Accounts" at bounding box center [613, 242] width 81 height 9
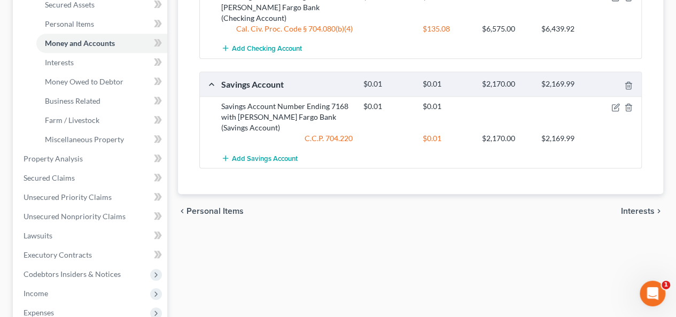
scroll to position [335, 0]
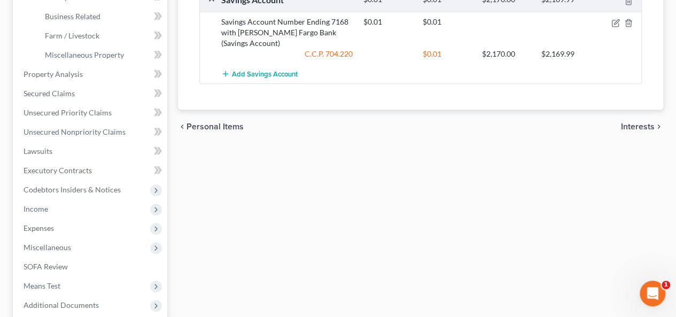
click at [636, 122] on span "Interests" at bounding box center [638, 126] width 34 height 9
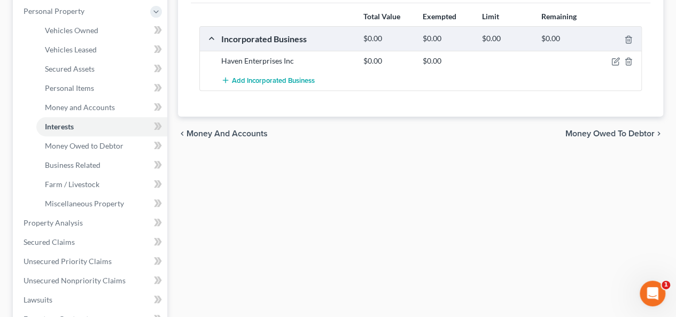
scroll to position [107, 0]
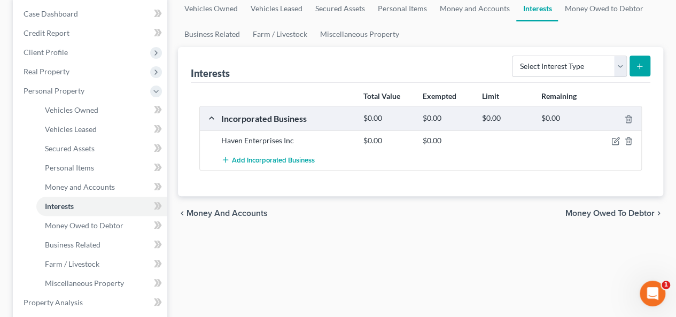
click at [620, 209] on span "Money Owed to Debtor" at bounding box center [609, 213] width 89 height 9
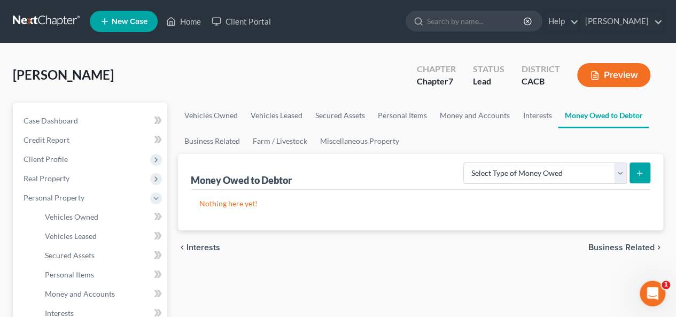
click at [214, 247] on span "Interests" at bounding box center [203, 247] width 34 height 9
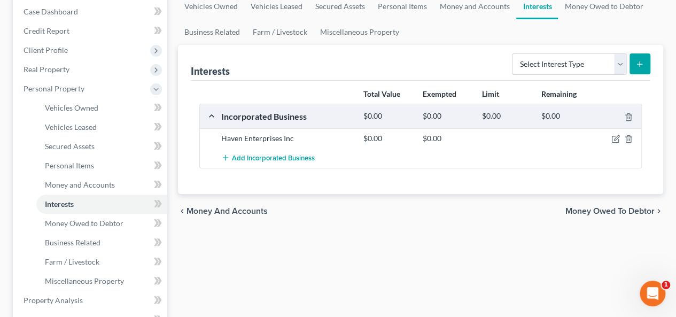
scroll to position [160, 0]
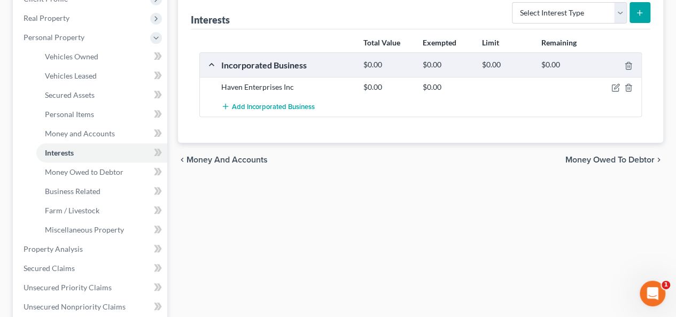
click at [629, 157] on span "Money Owed to Debtor" at bounding box center [609, 159] width 89 height 9
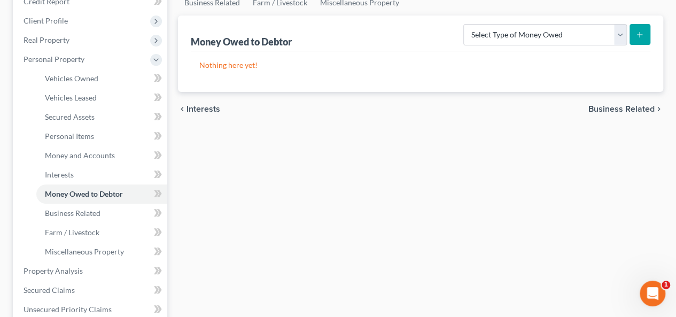
scroll to position [160, 0]
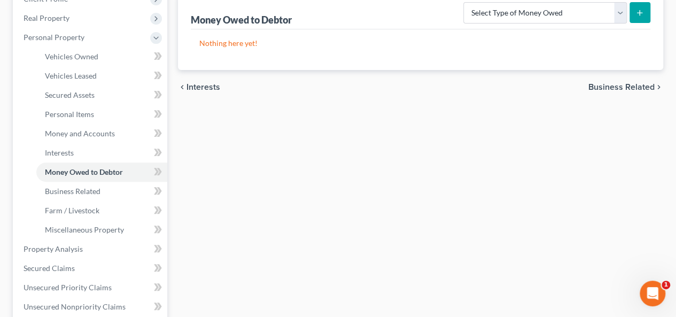
click at [628, 87] on span "Business Related" at bounding box center [621, 87] width 66 height 9
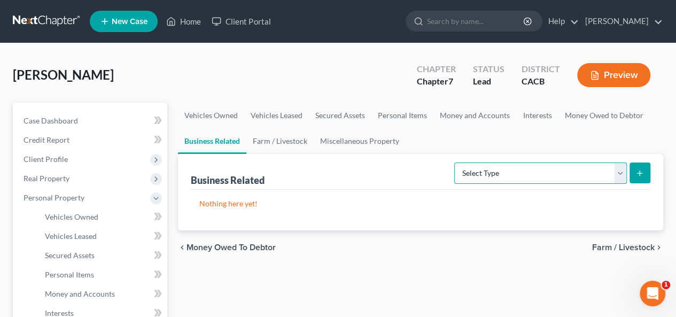
click at [620, 172] on select "Select Type Customer Lists Franchises Inventory Licenses Machinery Office Equip…" at bounding box center [540, 172] width 173 height 21
click at [625, 169] on select "Select Type Customer Lists Franchises Inventory Licenses Machinery Office Equip…" at bounding box center [540, 172] width 173 height 21
click at [631, 248] on span "Farm / Livestock" at bounding box center [623, 247] width 63 height 9
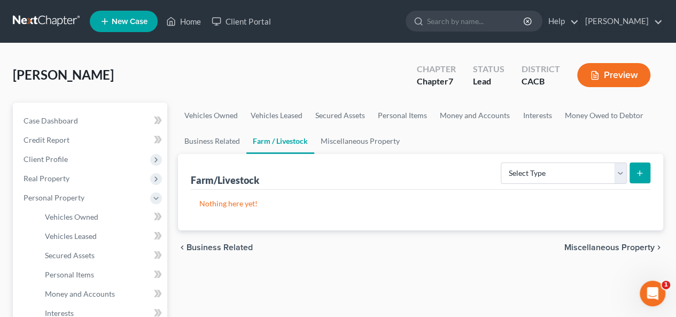
click at [634, 246] on span "Miscellaneous Property" at bounding box center [609, 247] width 90 height 9
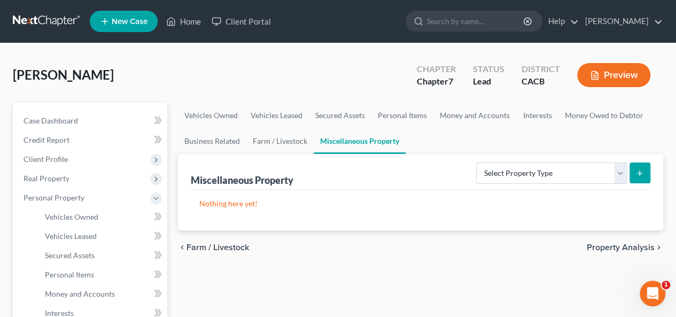
click at [634, 246] on span "Property Analysis" at bounding box center [621, 247] width 68 height 9
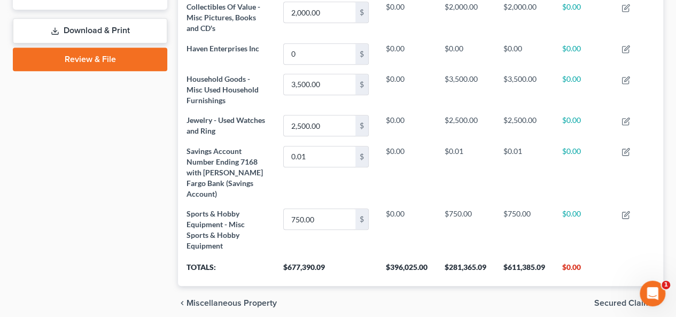
scroll to position [488, 0]
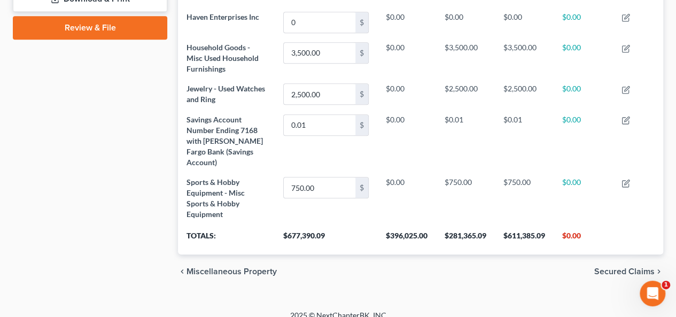
click at [628, 267] on span "Secured Claims" at bounding box center [624, 271] width 60 height 9
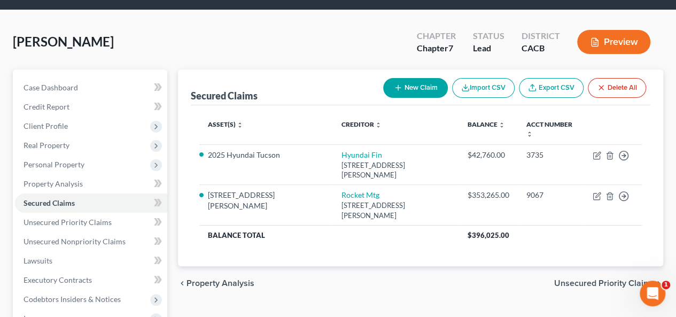
scroll to position [107, 0]
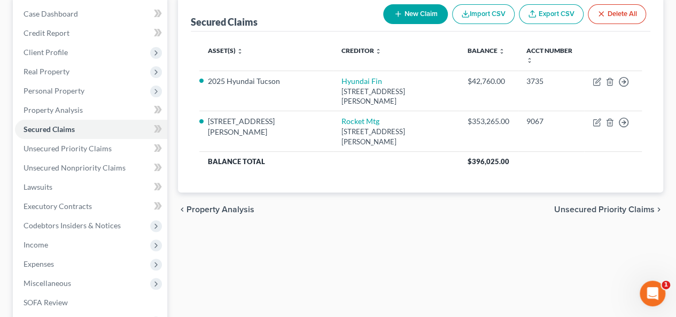
click at [597, 205] on span "Unsecured Priority Claims" at bounding box center [604, 209] width 100 height 9
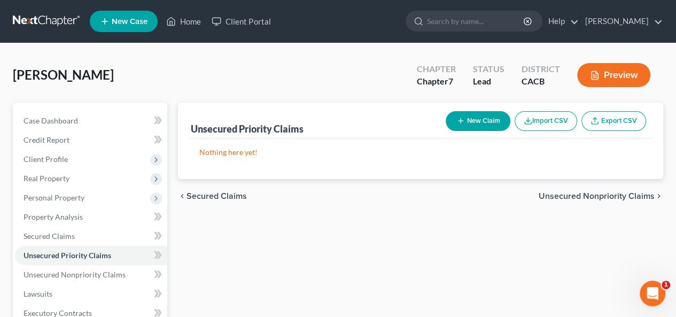
click at [595, 193] on span "Unsecured Nonpriority Claims" at bounding box center [597, 196] width 116 height 9
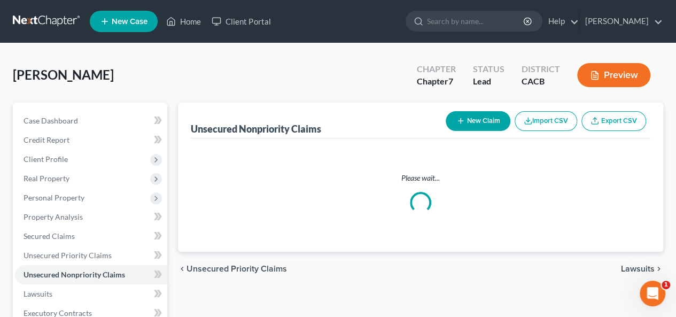
click at [595, 195] on div "Please wait..." at bounding box center [420, 193] width 442 height 41
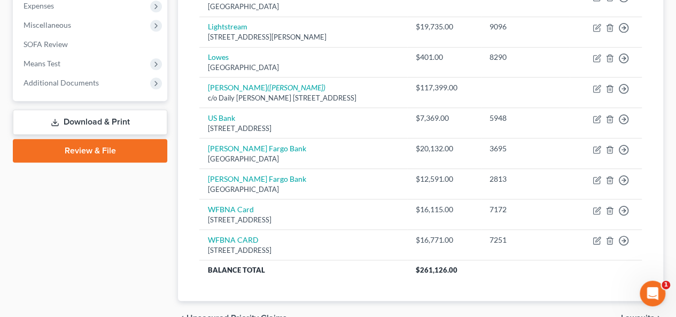
scroll to position [420, 0]
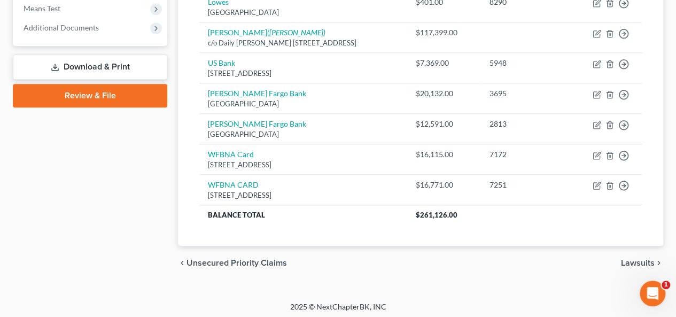
click at [648, 259] on span "Lawsuits" at bounding box center [638, 263] width 34 height 9
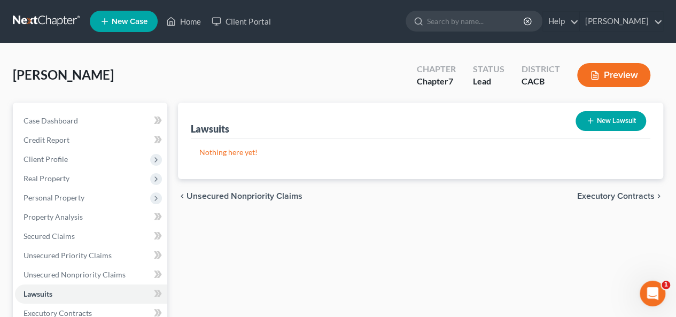
click at [620, 198] on span "Executory Contracts" at bounding box center [615, 196] width 77 height 9
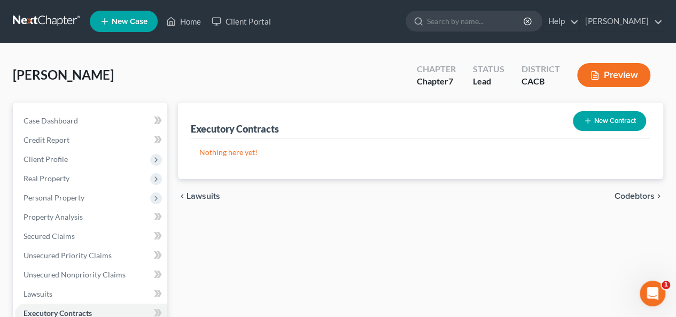
click at [626, 192] on span "Codebtors" at bounding box center [634, 196] width 40 height 9
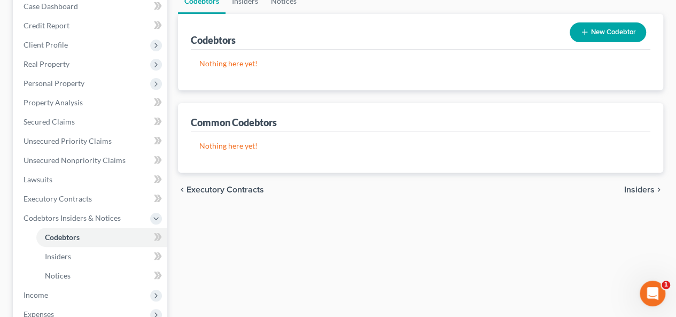
scroll to position [107, 0]
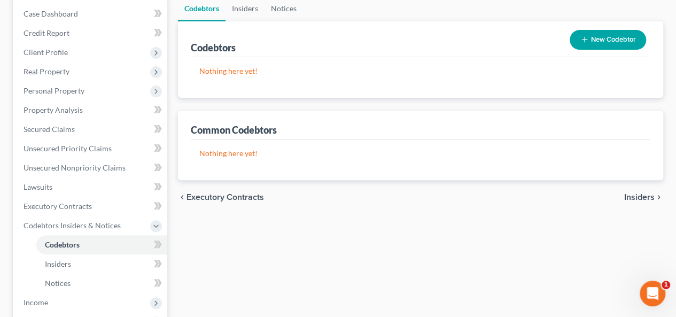
click at [635, 196] on span "Insiders" at bounding box center [639, 197] width 30 height 9
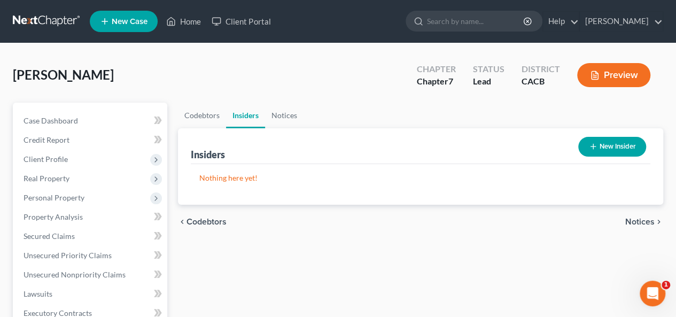
click at [635, 220] on span "Notices" at bounding box center [639, 221] width 29 height 9
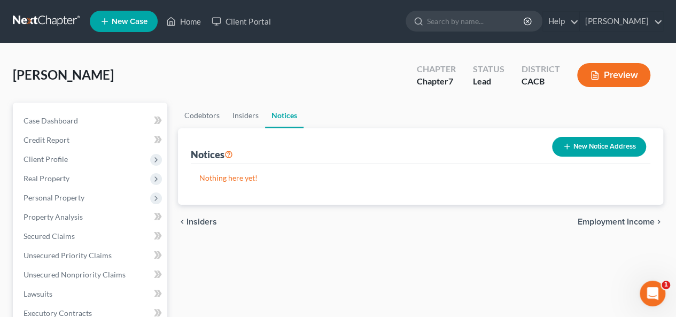
click at [635, 220] on span "Employment Income" at bounding box center [615, 221] width 77 height 9
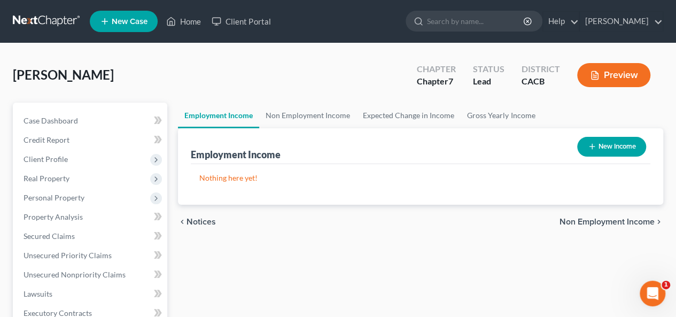
click at [624, 220] on span "Non Employment Income" at bounding box center [606, 221] width 95 height 9
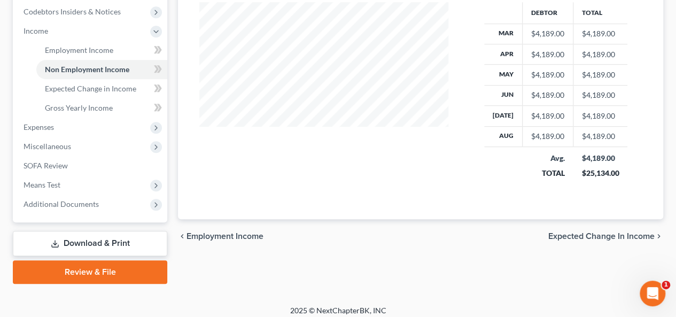
scroll to position [326, 0]
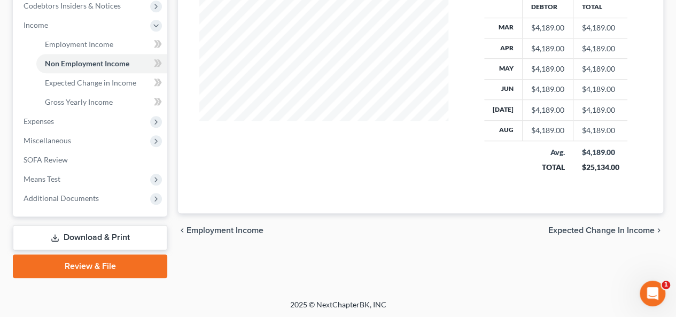
click at [614, 226] on span "Expected Change in Income" at bounding box center [601, 230] width 106 height 9
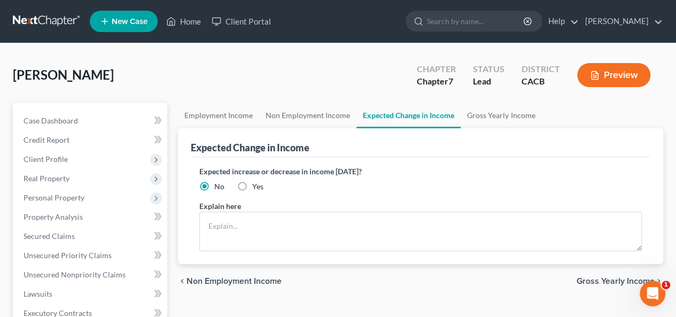
click at [218, 283] on span "Non Employment Income" at bounding box center [233, 281] width 95 height 9
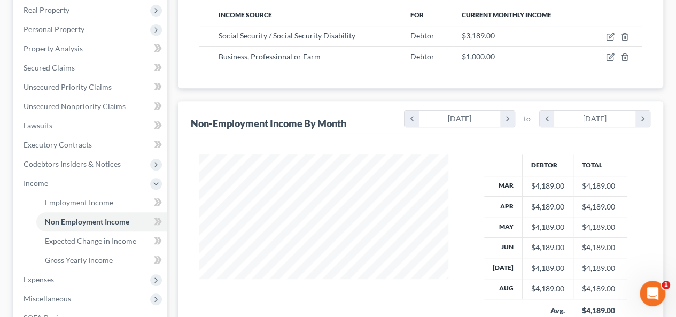
scroll to position [326, 0]
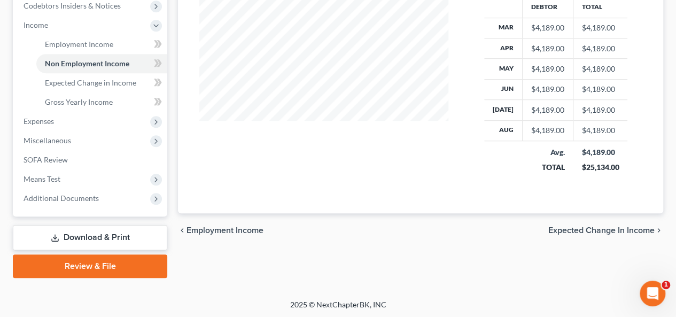
click at [625, 226] on span "Expected Change in Income" at bounding box center [601, 230] width 106 height 9
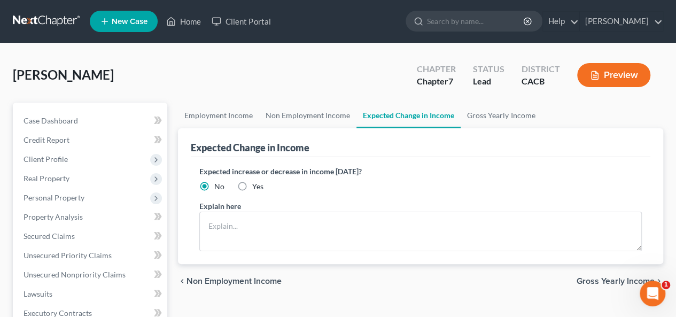
click at [630, 279] on span "Gross Yearly Income" at bounding box center [615, 281] width 78 height 9
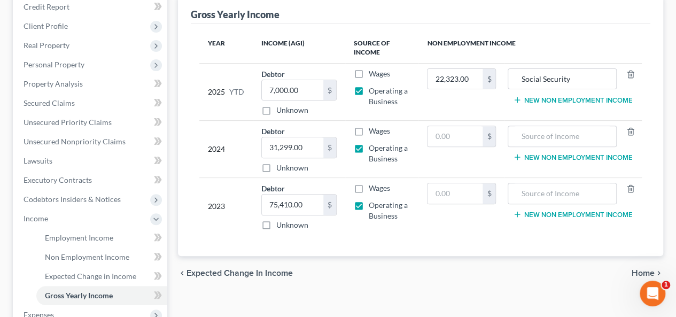
scroll to position [160, 0]
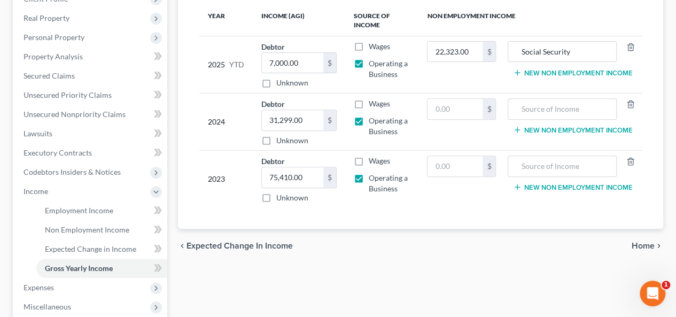
click at [642, 242] on span "Home" at bounding box center [642, 245] width 23 height 9
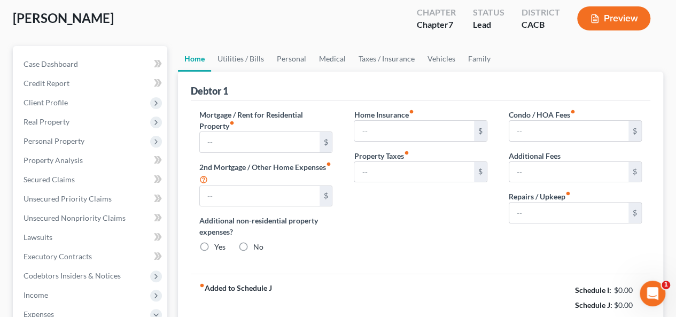
type input "2,288.00"
type input "0.00"
radio input "true"
type input "0.00"
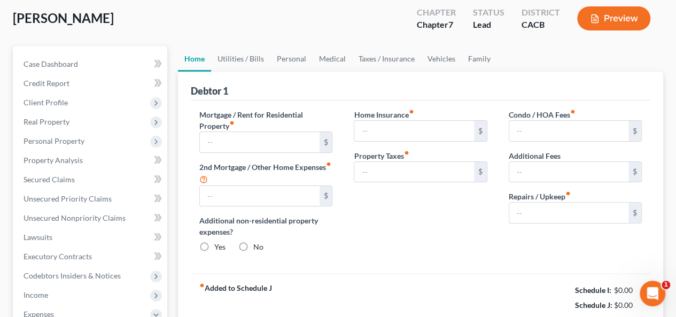
type input "245.00"
type input "0.00"
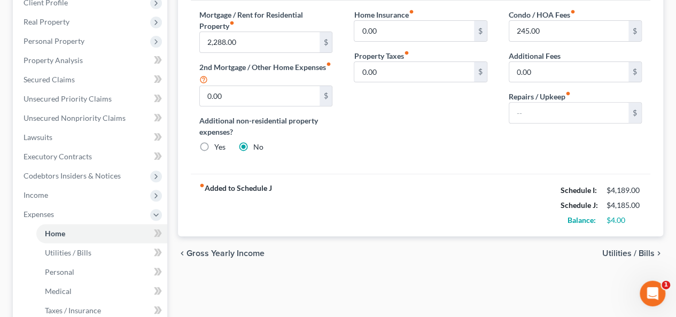
scroll to position [321, 0]
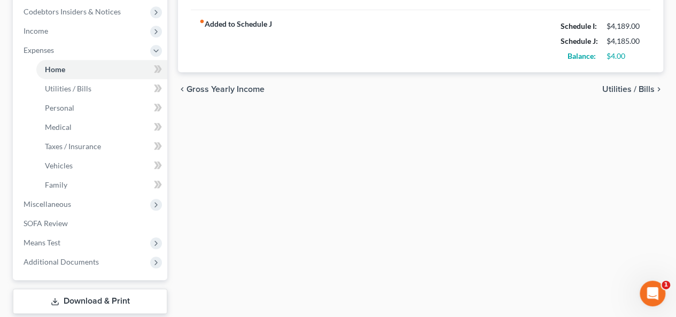
click at [618, 89] on span "Utilities / Bills" at bounding box center [628, 89] width 52 height 9
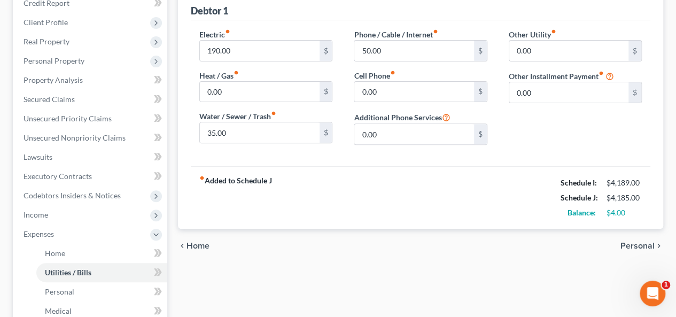
scroll to position [267, 0]
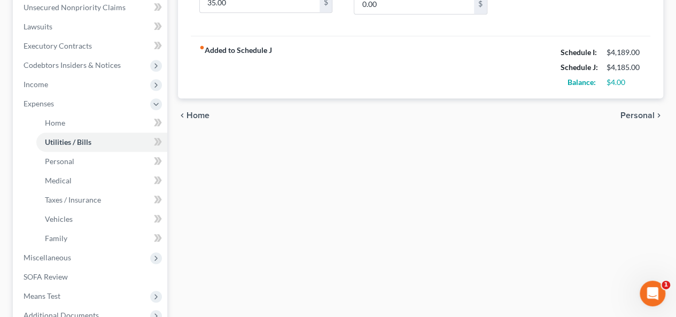
click at [619, 113] on div "chevron_left Home Personal chevron_right" at bounding box center [420, 115] width 485 height 34
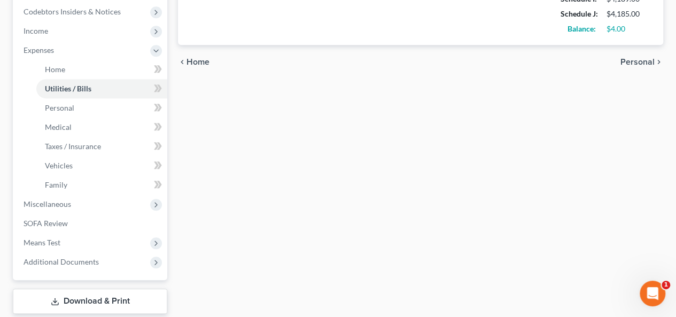
click at [635, 60] on span "Personal" at bounding box center [637, 62] width 34 height 9
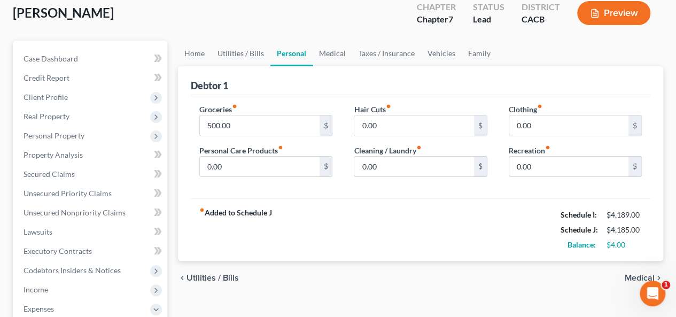
scroll to position [214, 0]
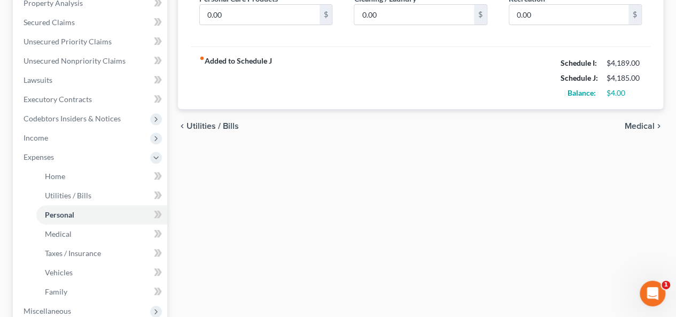
click at [641, 119] on div "chevron_left Utilities / Bills Medical chevron_right" at bounding box center [420, 126] width 485 height 34
click at [638, 122] on span "Medical" at bounding box center [640, 126] width 30 height 9
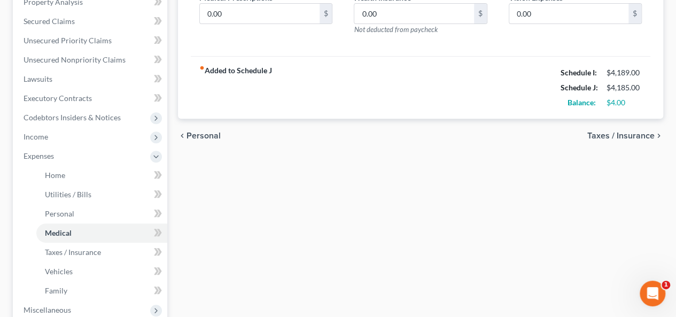
scroll to position [267, 0]
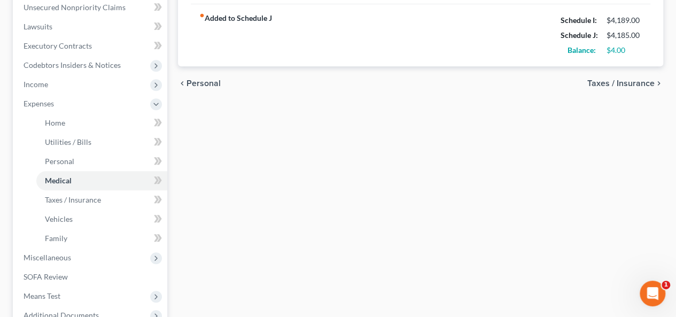
click at [619, 81] on span "Taxes / Insurance" at bounding box center [620, 83] width 67 height 9
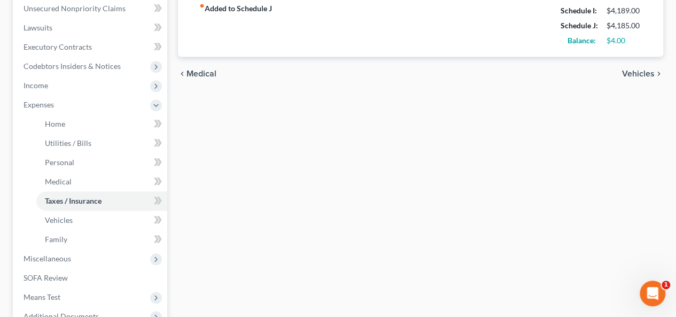
scroll to position [267, 0]
click at [633, 71] on span "Vehicles" at bounding box center [638, 72] width 33 height 9
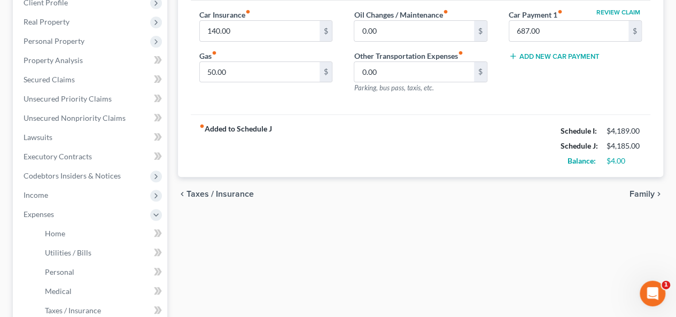
scroll to position [160, 0]
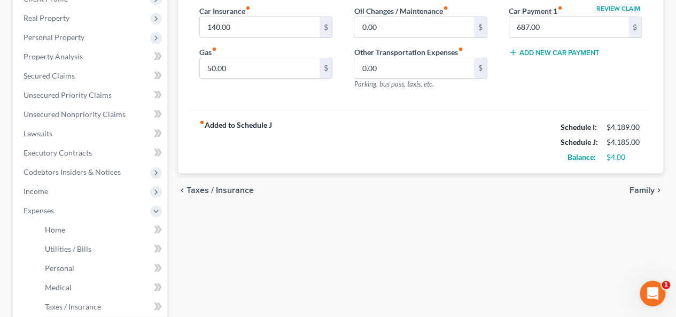
click at [227, 186] on span "Taxes / Insurance" at bounding box center [219, 190] width 67 height 9
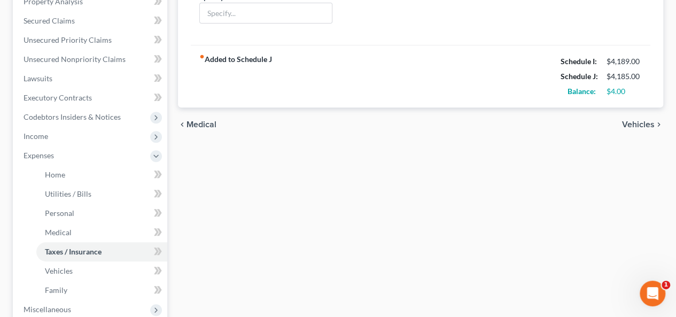
scroll to position [267, 0]
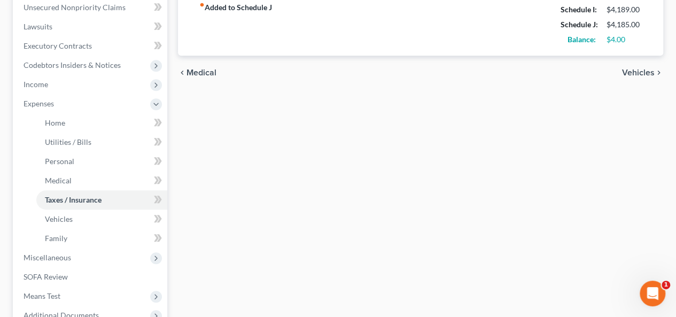
drag, startPoint x: 207, startPoint y: 64, endPoint x: 212, endPoint y: 71, distance: 8.2
click at [207, 71] on div "chevron_left Medical Vehicles chevron_right" at bounding box center [420, 73] width 485 height 34
click at [213, 72] on span "Medical" at bounding box center [201, 72] width 30 height 9
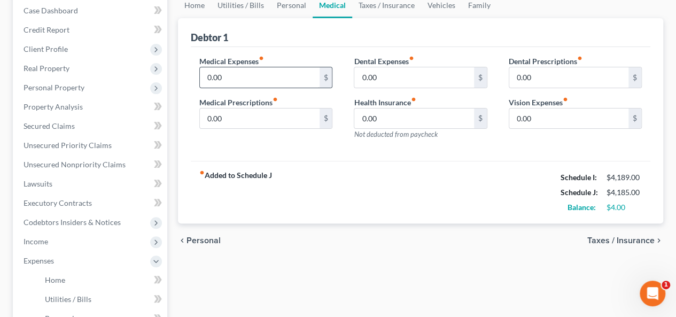
scroll to position [214, 0]
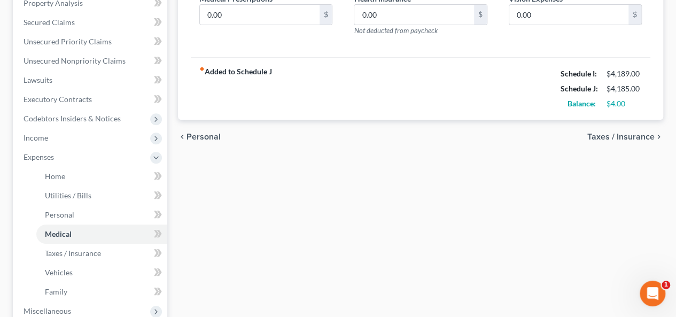
click at [216, 136] on span "Personal" at bounding box center [203, 136] width 34 height 9
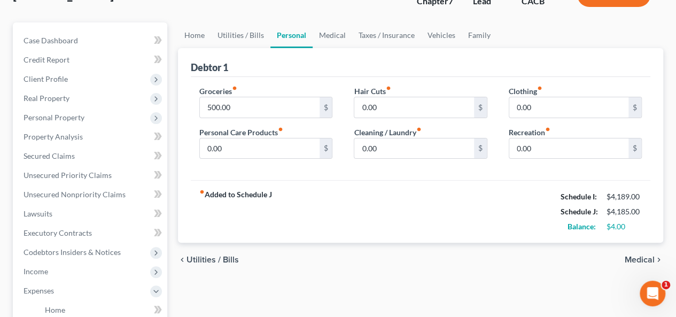
scroll to position [53, 0]
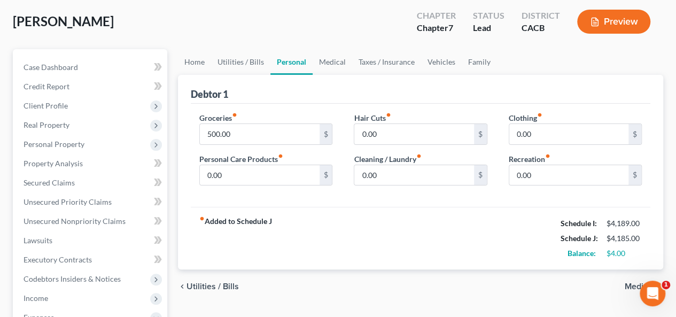
click at [223, 283] on span "Utilities / Bills" at bounding box center [212, 286] width 52 height 9
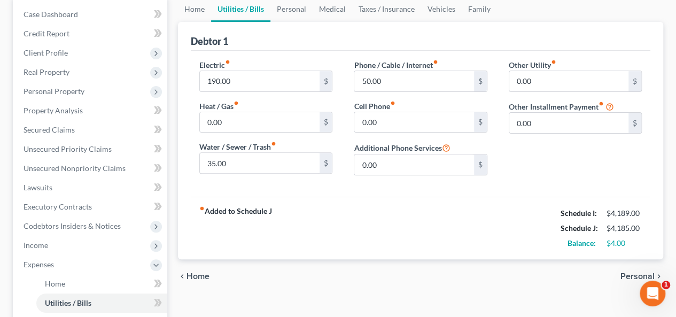
scroll to position [107, 0]
click at [197, 272] on span "Home" at bounding box center [197, 275] width 23 height 9
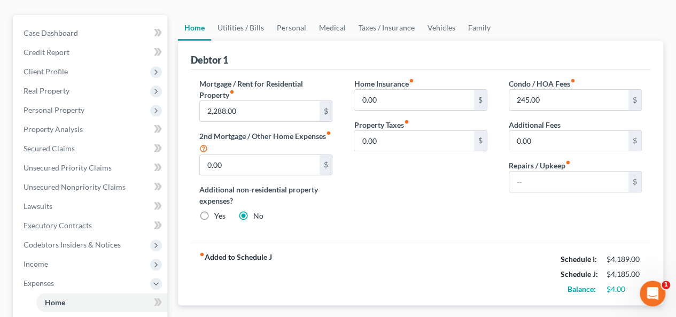
scroll to position [107, 0]
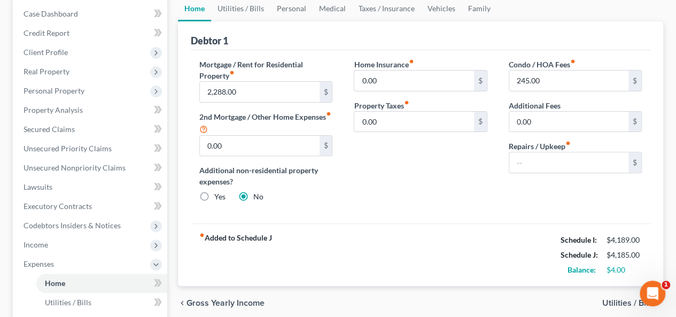
click at [629, 299] on span "Utilities / Bills" at bounding box center [628, 303] width 52 height 9
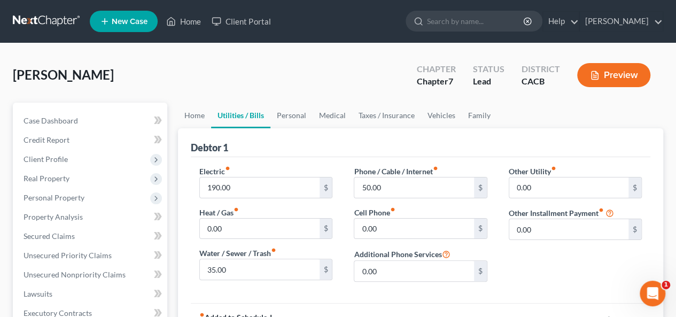
scroll to position [160, 0]
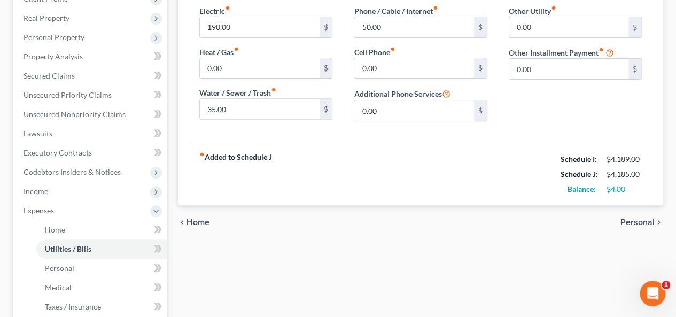
drag, startPoint x: 636, startPoint y: 217, endPoint x: 643, endPoint y: 213, distance: 8.9
click at [636, 218] on span "Personal" at bounding box center [637, 222] width 34 height 9
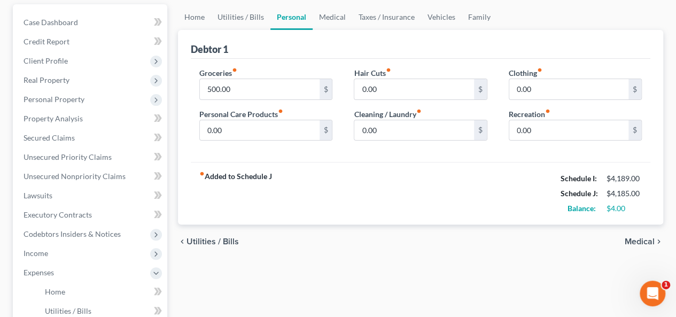
scroll to position [107, 0]
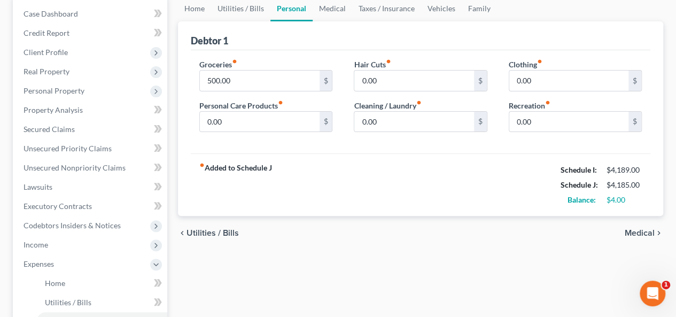
drag, startPoint x: 643, startPoint y: 230, endPoint x: 637, endPoint y: 232, distance: 6.3
click at [643, 230] on span "Medical" at bounding box center [640, 233] width 30 height 9
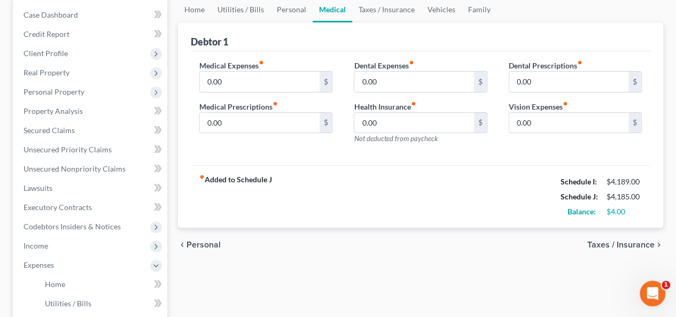
scroll to position [107, 0]
click at [628, 244] on span "Taxes / Insurance" at bounding box center [620, 243] width 67 height 9
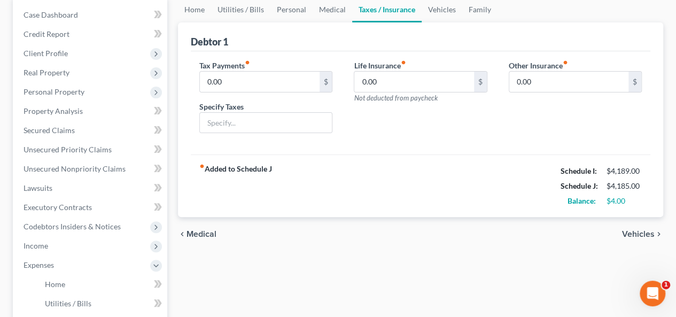
scroll to position [160, 0]
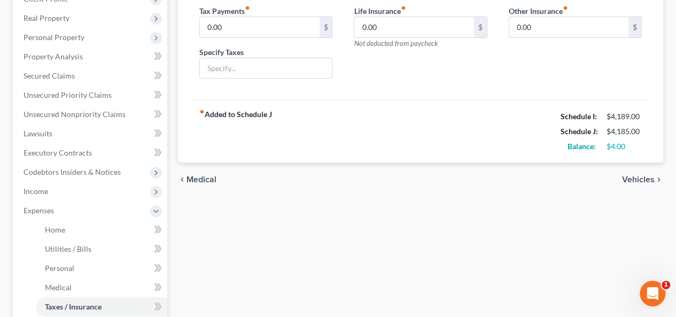
click at [648, 177] on span "Vehicles" at bounding box center [638, 179] width 33 height 9
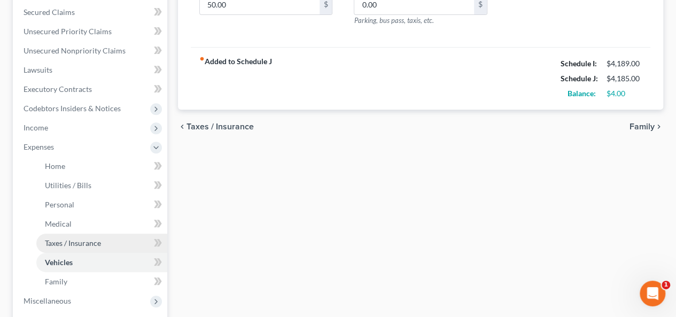
scroll to position [214, 0]
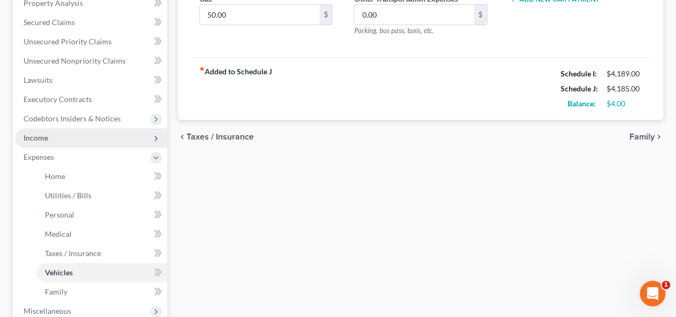
click at [89, 139] on span "Income" at bounding box center [91, 137] width 152 height 19
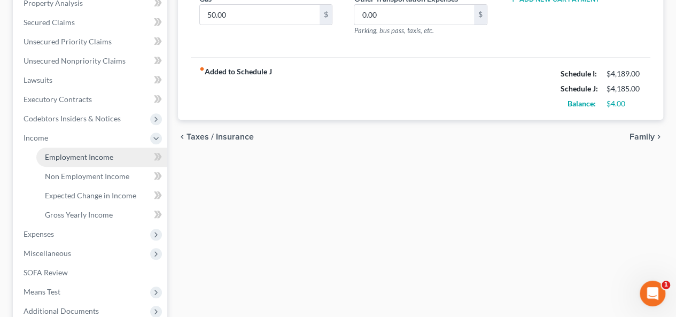
click at [85, 157] on span "Employment Income" at bounding box center [79, 156] width 68 height 9
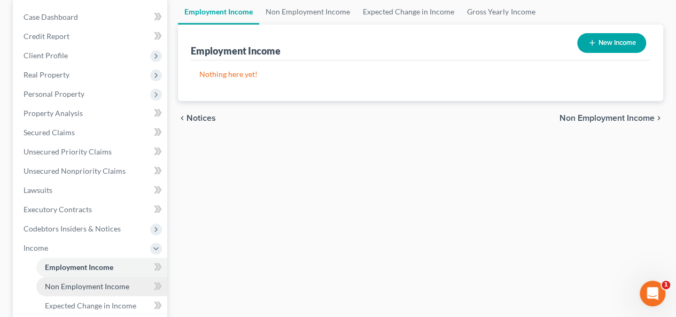
scroll to position [214, 0]
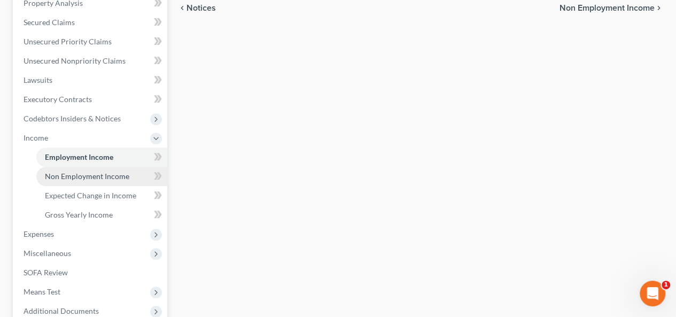
click at [85, 178] on span "Non Employment Income" at bounding box center [87, 175] width 84 height 9
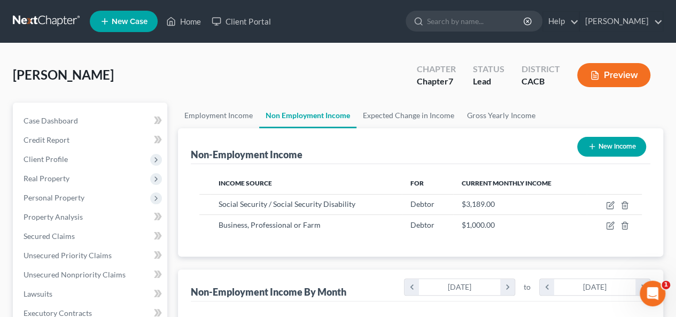
click at [317, 63] on div "[PERSON_NAME] Upgraded Chapter Chapter 7 Status Lead District CACB Preview" at bounding box center [338, 79] width 650 height 46
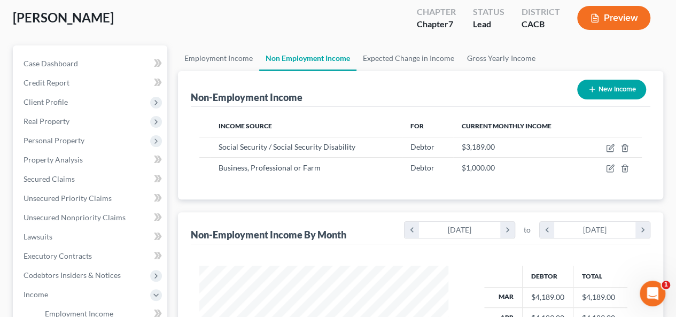
scroll to position [326, 0]
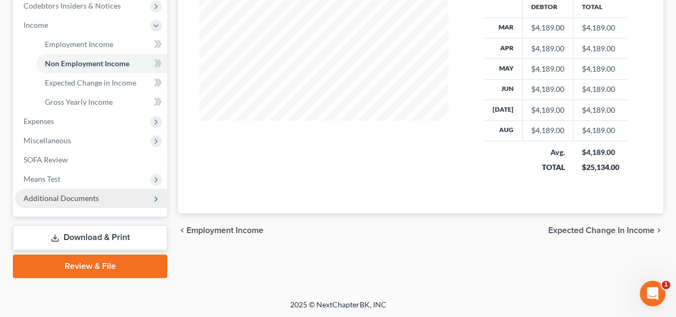
drag, startPoint x: 107, startPoint y: 194, endPoint x: 100, endPoint y: 200, distance: 8.8
click at [104, 194] on span "Additional Documents" at bounding box center [91, 198] width 152 height 19
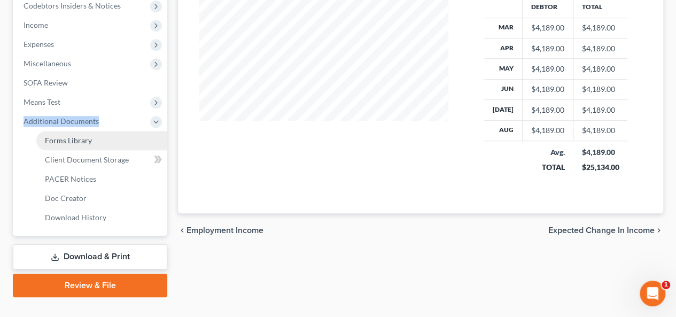
click at [125, 138] on link "Forms Library" at bounding box center [101, 140] width 131 height 19
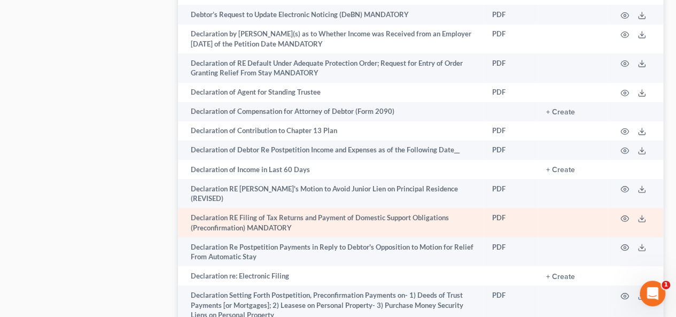
scroll to position [1977, 0]
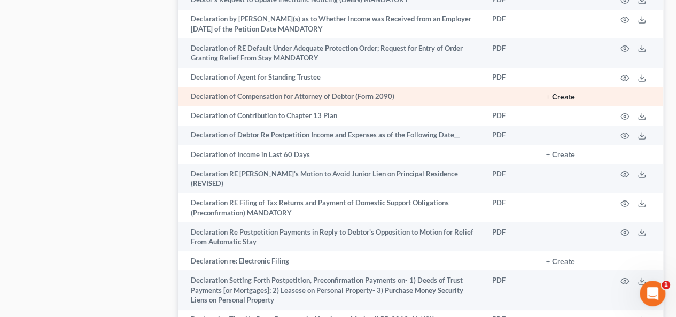
click at [568, 93] on button "+ Create" at bounding box center [560, 96] width 29 height 7
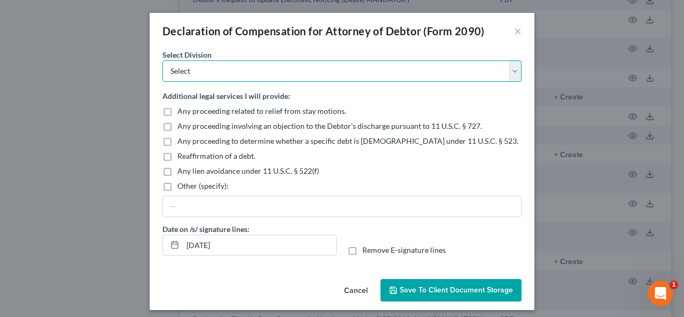
drag, startPoint x: 512, startPoint y: 67, endPoint x: 368, endPoint y: 80, distance: 144.3
click at [512, 66] on select "Select [GEOGRAPHIC_DATA] [GEOGRAPHIC_DATA] [GEOGRAPHIC_DATA][PERSON_NAME] [GEOG…" at bounding box center [341, 70] width 359 height 21
select select "1"
click at [162, 60] on select "Select [GEOGRAPHIC_DATA] [GEOGRAPHIC_DATA] [GEOGRAPHIC_DATA][PERSON_NAME] [GEOG…" at bounding box center [341, 70] width 359 height 21
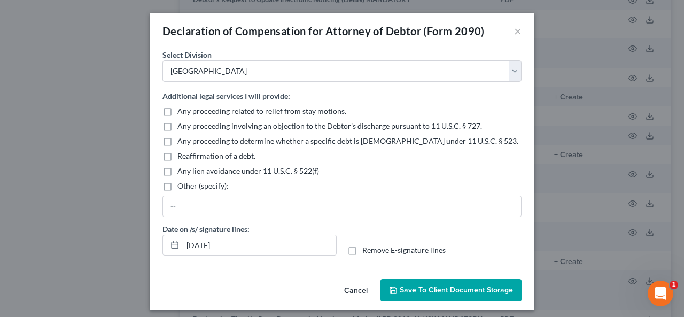
click at [177, 156] on label "Reaffirmation of a debt." at bounding box center [216, 156] width 78 height 11
click at [182, 156] on input "Reaffirmation of a debt." at bounding box center [185, 154] width 7 height 7
checkbox input "true"
click at [195, 246] on input "[DATE]" at bounding box center [259, 245] width 153 height 20
type input "[DATE]"
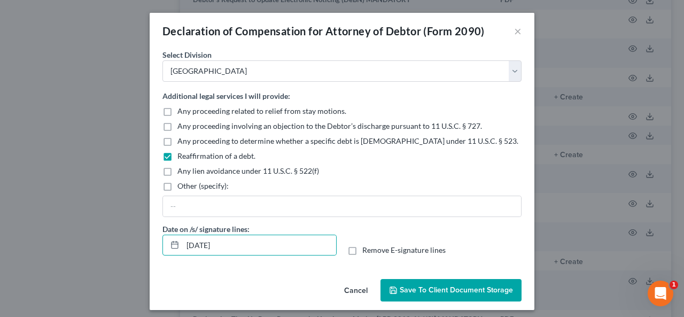
drag, startPoint x: 348, startPoint y: 248, endPoint x: 360, endPoint y: 256, distance: 14.2
click at [362, 248] on label "Remove E-signature lines" at bounding box center [403, 250] width 83 height 11
click at [366, 248] on input "Remove E-signature lines" at bounding box center [369, 248] width 7 height 7
checkbox input "true"
click at [456, 287] on span "Save to Client Document Storage" at bounding box center [456, 289] width 113 height 9
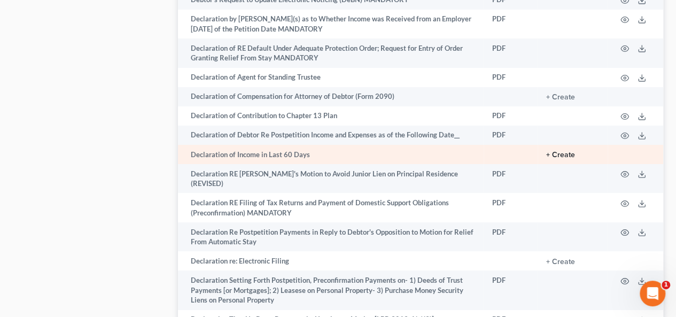
click at [567, 151] on button "+ Create" at bounding box center [560, 154] width 29 height 7
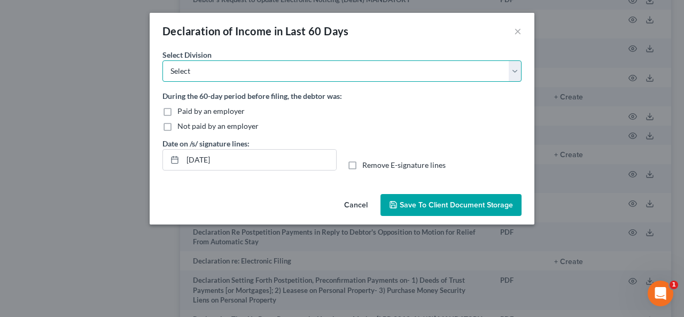
click at [516, 71] on select "Select [GEOGRAPHIC_DATA] [GEOGRAPHIC_DATA] [GEOGRAPHIC_DATA][PERSON_NAME] [GEOG…" at bounding box center [341, 70] width 359 height 21
select select "1"
click at [162, 60] on select "Select [GEOGRAPHIC_DATA] [GEOGRAPHIC_DATA] [GEOGRAPHIC_DATA][PERSON_NAME] [GEOG…" at bounding box center [341, 70] width 359 height 21
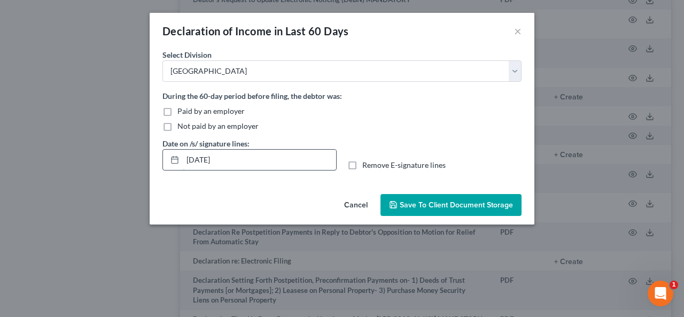
drag, startPoint x: 355, startPoint y: 164, endPoint x: 215, endPoint y: 165, distance: 140.5
click at [362, 163] on label "Remove E-signature lines" at bounding box center [403, 165] width 83 height 11
click at [366, 163] on input "Remove E-signature lines" at bounding box center [369, 163] width 7 height 7
checkbox input "true"
drag, startPoint x: 202, startPoint y: 156, endPoint x: 250, endPoint y: 152, distance: 48.2
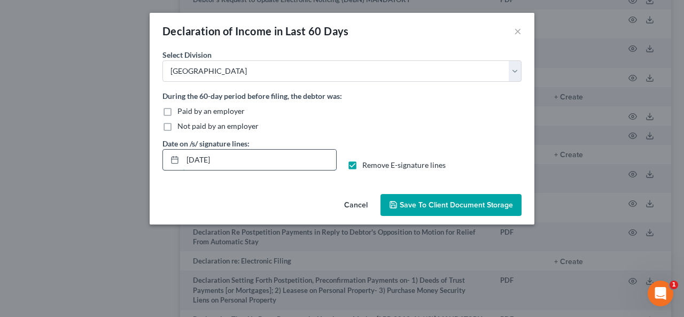
click at [203, 156] on input "[DATE]" at bounding box center [259, 160] width 153 height 20
type input "[DATE]"
click at [177, 126] on label "Not paid by an employer" at bounding box center [217, 126] width 81 height 11
click at [182, 126] on input "Not paid by an employer" at bounding box center [185, 124] width 7 height 7
checkbox input "true"
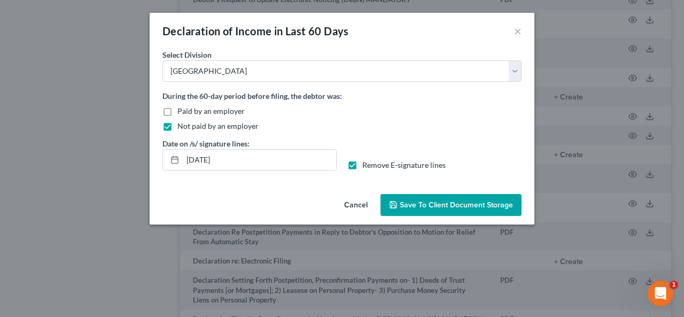
drag, startPoint x: 444, startPoint y: 199, endPoint x: 458, endPoint y: 190, distance: 17.0
click at [444, 198] on button "Save to Client Document Storage" at bounding box center [450, 205] width 141 height 22
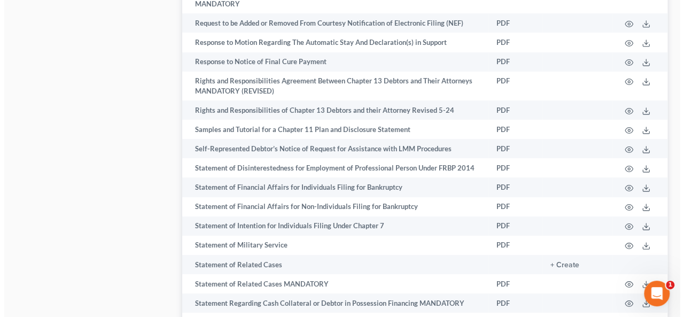
scroll to position [5930, 0]
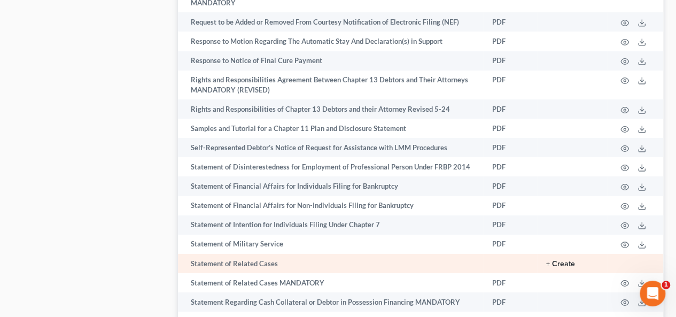
click at [572, 260] on button "+ Create" at bounding box center [560, 263] width 29 height 7
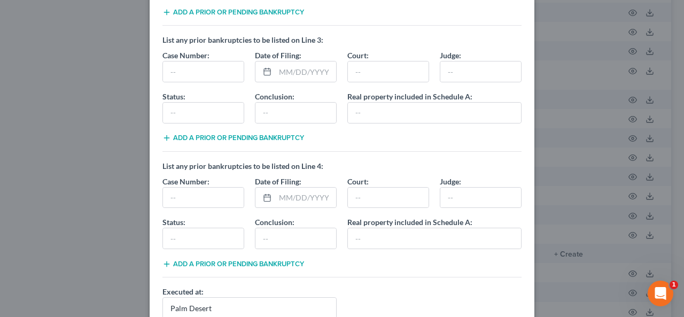
scroll to position [372, 0]
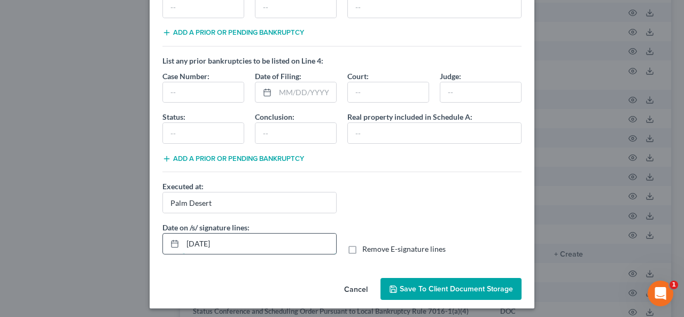
click at [201, 239] on input "[DATE]" at bounding box center [259, 243] width 153 height 20
click at [196, 239] on input "[DATE]" at bounding box center [259, 243] width 153 height 20
type input "[DATE]"
click at [362, 245] on label "Remove E-signature lines" at bounding box center [403, 249] width 83 height 11
click at [366, 245] on input "Remove E-signature lines" at bounding box center [369, 247] width 7 height 7
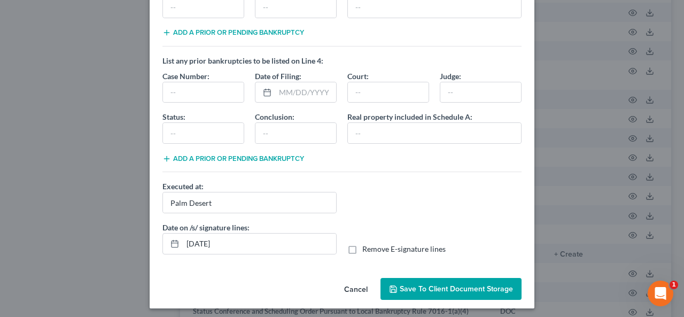
checkbox input "true"
click at [459, 285] on span "Save to Client Document Storage" at bounding box center [456, 288] width 113 height 9
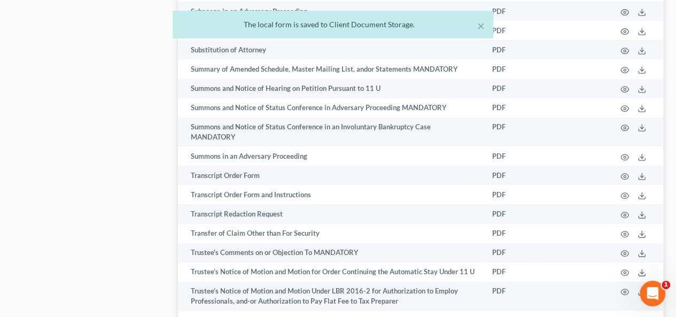
scroll to position [6357, 0]
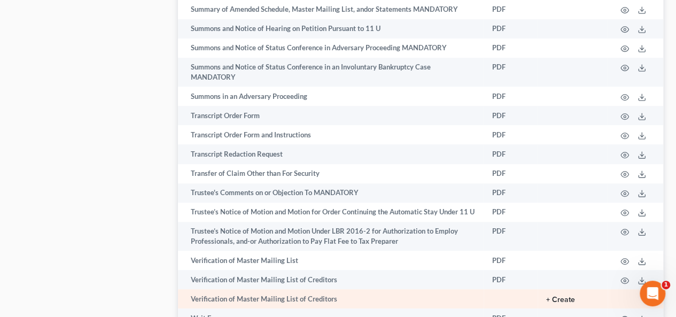
click at [564, 296] on button "+ Create" at bounding box center [560, 299] width 29 height 7
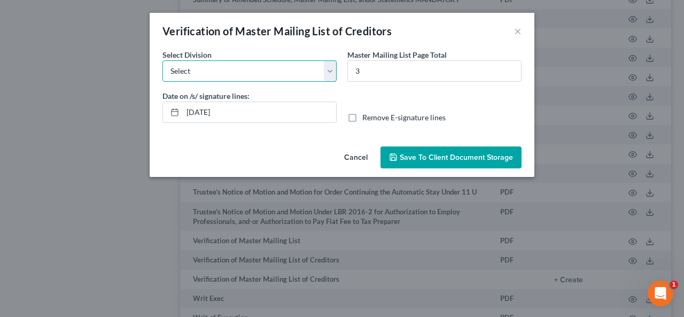
drag, startPoint x: 329, startPoint y: 68, endPoint x: 311, endPoint y: 79, distance: 20.6
click at [329, 68] on select "Select [GEOGRAPHIC_DATA] [GEOGRAPHIC_DATA] [GEOGRAPHIC_DATA][PERSON_NAME] [GEOG…" at bounding box center [249, 70] width 174 height 21
click at [328, 69] on select "Select [GEOGRAPHIC_DATA] [GEOGRAPHIC_DATA] [GEOGRAPHIC_DATA][PERSON_NAME] [GEOG…" at bounding box center [249, 70] width 174 height 21
select select "1"
click at [162, 60] on select "Select [GEOGRAPHIC_DATA] [GEOGRAPHIC_DATA] [GEOGRAPHIC_DATA][PERSON_NAME] [GEOG…" at bounding box center [249, 70] width 174 height 21
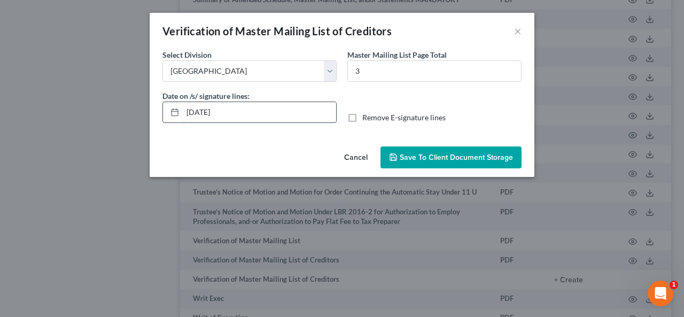
click at [203, 111] on input "[DATE]" at bounding box center [259, 112] width 153 height 20
type input "[DATE]"
click at [362, 113] on label "Remove E-signature lines" at bounding box center [403, 117] width 83 height 11
click at [366, 113] on input "Remove E-signature lines" at bounding box center [369, 115] width 7 height 7
click at [362, 118] on label "Remove E-signature lines" at bounding box center [403, 117] width 83 height 11
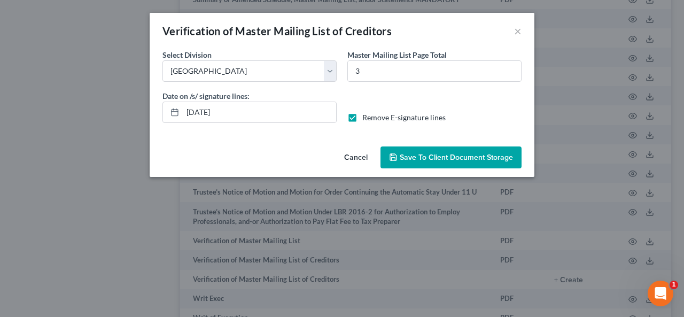
click at [366, 118] on input "Remove E-signature lines" at bounding box center [369, 115] width 7 height 7
click at [362, 118] on label "Remove E-signature lines" at bounding box center [403, 117] width 83 height 11
click at [366, 118] on input "Remove E-signature lines" at bounding box center [369, 115] width 7 height 7
checkbox input "true"
click at [457, 157] on span "Save to Client Document Storage" at bounding box center [456, 157] width 113 height 9
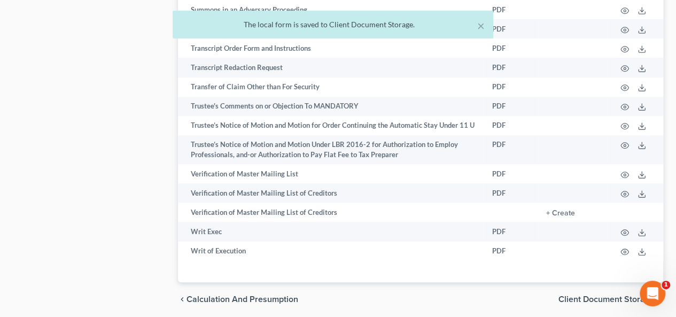
scroll to position [6444, 0]
click at [596, 294] on span "Client Document Storage" at bounding box center [606, 298] width 96 height 9
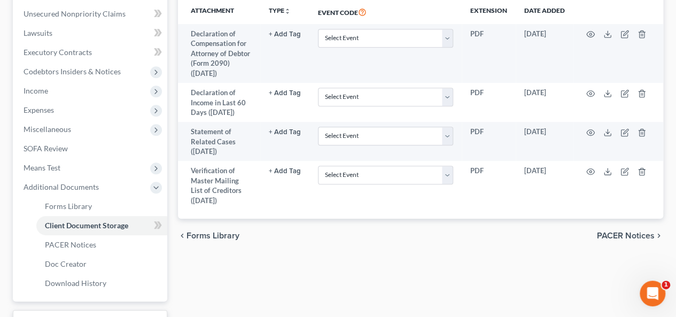
scroll to position [267, 0]
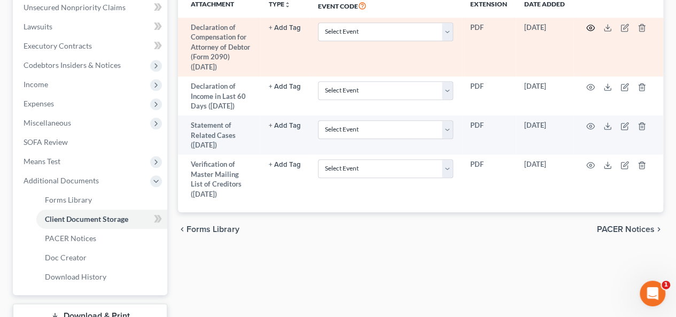
click at [588, 26] on icon "button" at bounding box center [590, 28] width 9 height 9
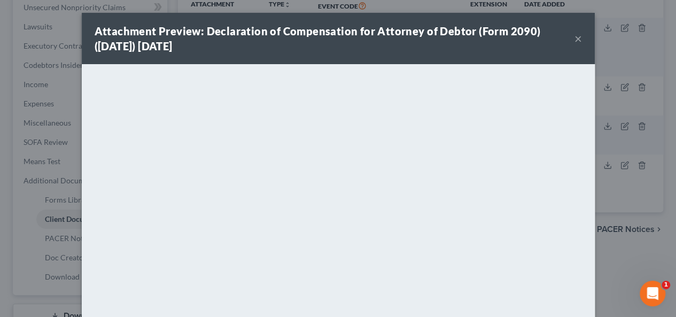
scroll to position [346, 0]
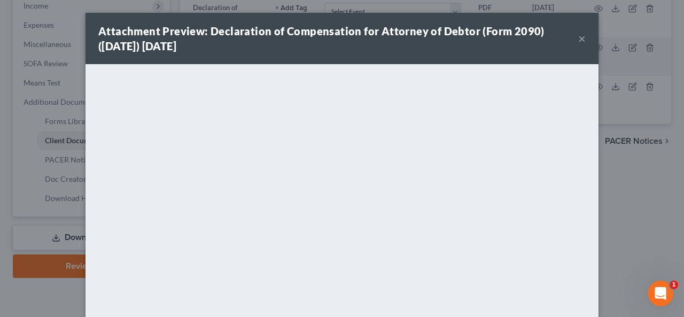
click at [578, 34] on button "×" at bounding box center [581, 38] width 7 height 13
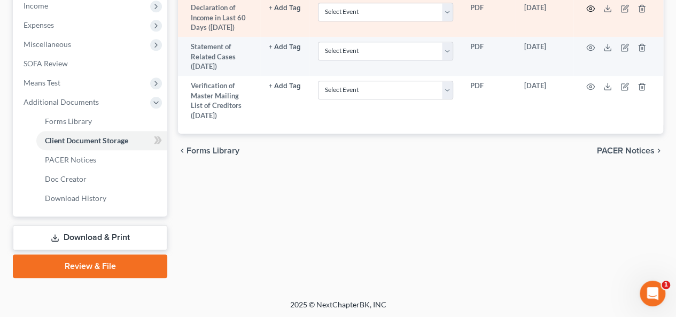
click at [591, 5] on icon "button" at bounding box center [590, 8] width 9 height 9
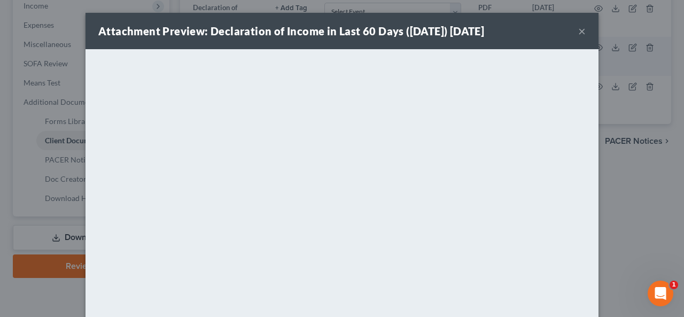
drag, startPoint x: 583, startPoint y: 31, endPoint x: 577, endPoint y: 30, distance: 5.4
click at [582, 30] on div "Attachment Preview: Declaration of Income in Last 60 Days ([DATE]) [DATE] ×" at bounding box center [341, 31] width 513 height 36
click at [578, 30] on button "×" at bounding box center [581, 31] width 7 height 13
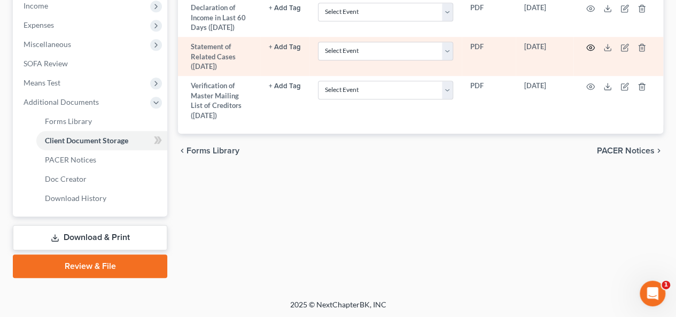
click at [588, 43] on icon "button" at bounding box center [590, 47] width 9 height 9
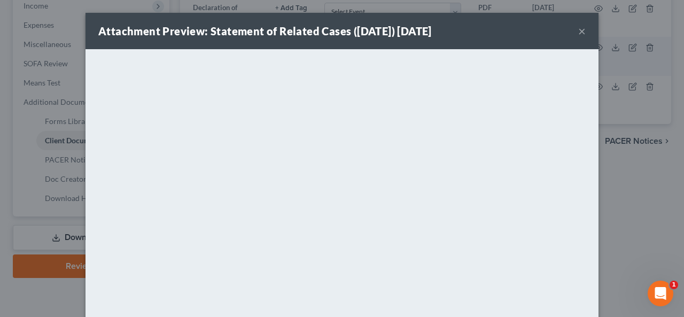
click at [579, 30] on button "×" at bounding box center [581, 31] width 7 height 13
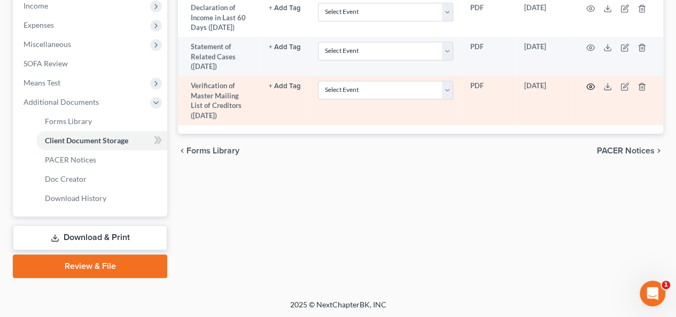
drag, startPoint x: 592, startPoint y: 81, endPoint x: 587, endPoint y: 85, distance: 6.8
click at [587, 85] on icon "button" at bounding box center [590, 86] width 9 height 9
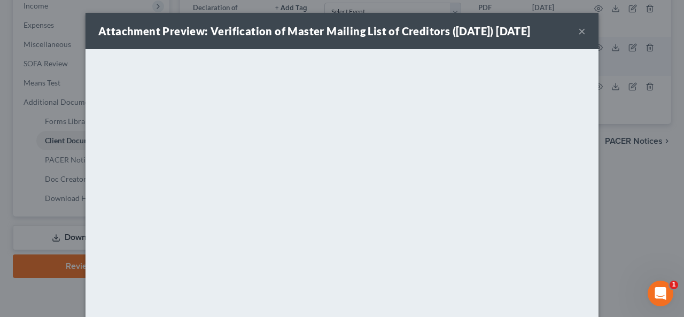
click at [579, 28] on button "×" at bounding box center [581, 31] width 7 height 13
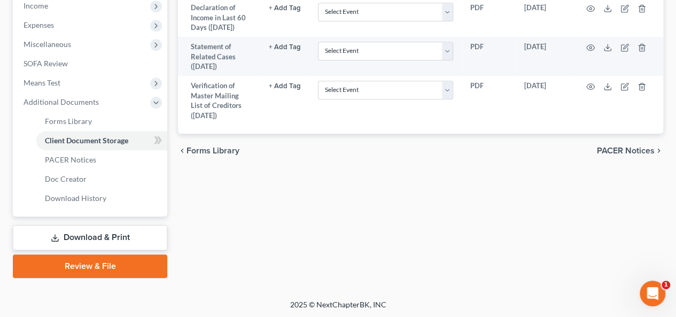
click at [113, 235] on link "Download & Print" at bounding box center [90, 237] width 154 height 25
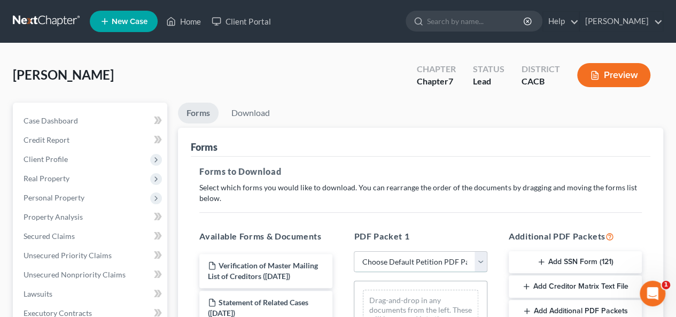
click at [479, 255] on select "Choose Default Petition PDF Packet Complete Bankruptcy Petition (all forms and …" at bounding box center [420, 261] width 133 height 21
select select "0"
click at [354, 251] on select "Choose Default Petition PDF Packet Complete Bankruptcy Petition (all forms and …" at bounding box center [420, 261] width 133 height 21
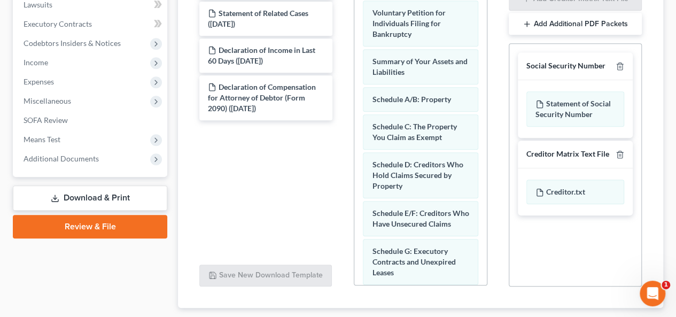
scroll to position [353, 0]
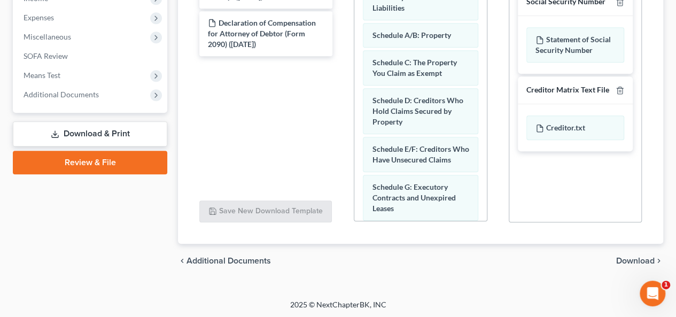
drag, startPoint x: 637, startPoint y: 255, endPoint x: 642, endPoint y: 251, distance: 6.4
click at [637, 256] on span "Download" at bounding box center [635, 260] width 38 height 9
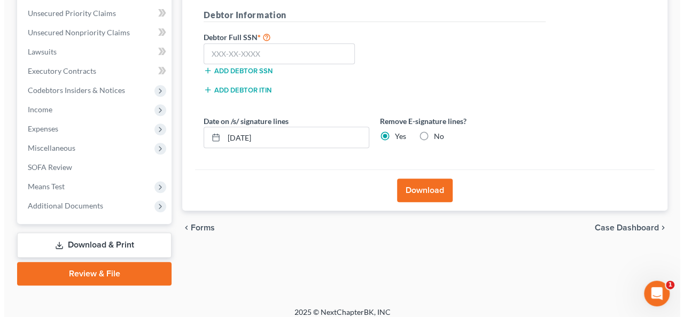
scroll to position [196, 0]
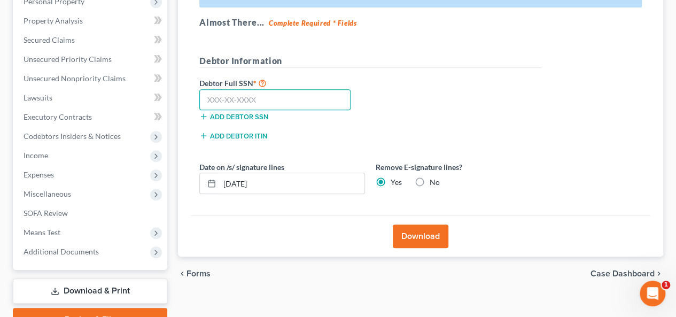
drag, startPoint x: 207, startPoint y: 95, endPoint x: 218, endPoint y: 88, distance: 13.2
click at [218, 89] on input "text" at bounding box center [274, 99] width 151 height 21
type input "546-84-5395"
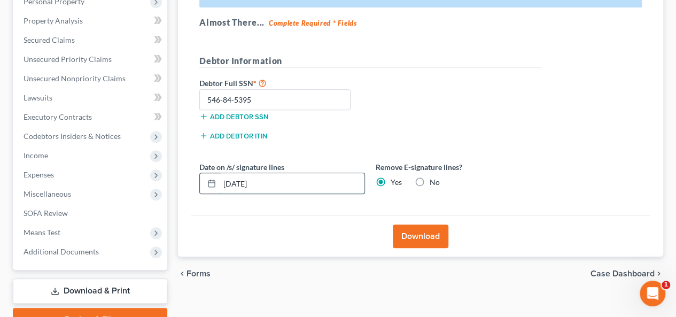
click at [237, 181] on input "[DATE]" at bounding box center [292, 183] width 145 height 20
type input "[DATE]"
click at [419, 232] on button "Download" at bounding box center [421, 236] width 56 height 24
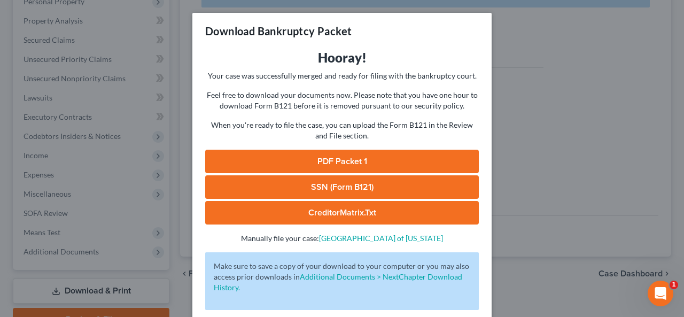
click at [355, 163] on link "PDF Packet 1" at bounding box center [342, 162] width 274 height 24
click at [387, 184] on link "SSN (Form B121)" at bounding box center [342, 187] width 274 height 24
